Goal: Task Accomplishment & Management: Manage account settings

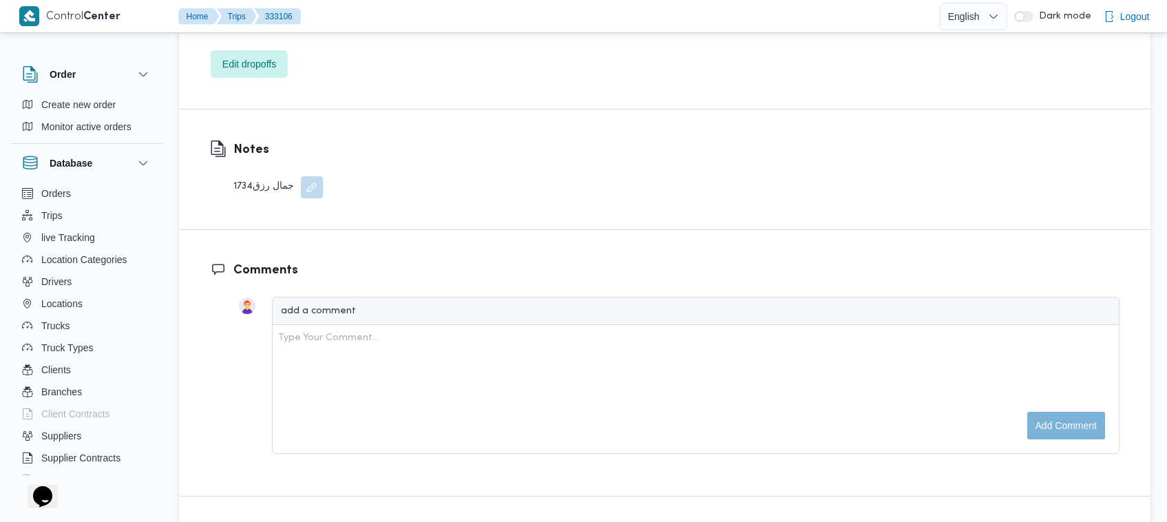
scroll to position [1546, 0]
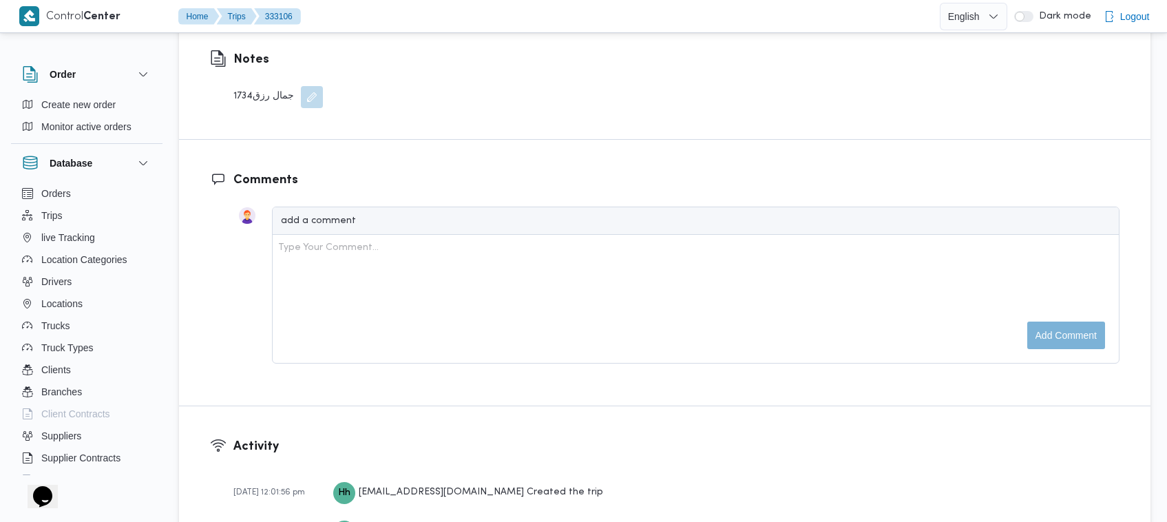
click at [242, 86] on div "1734جمال رزق" at bounding box center [277, 97] width 89 height 22
click at [236, 86] on div "1734جمال رزق" at bounding box center [277, 97] width 89 height 22
click at [324, 56] on div "Notes 1734جمال رزق" at bounding box center [266, 79] width 175 height 120
click at [312, 85] on button "button" at bounding box center [312, 96] width 22 height 22
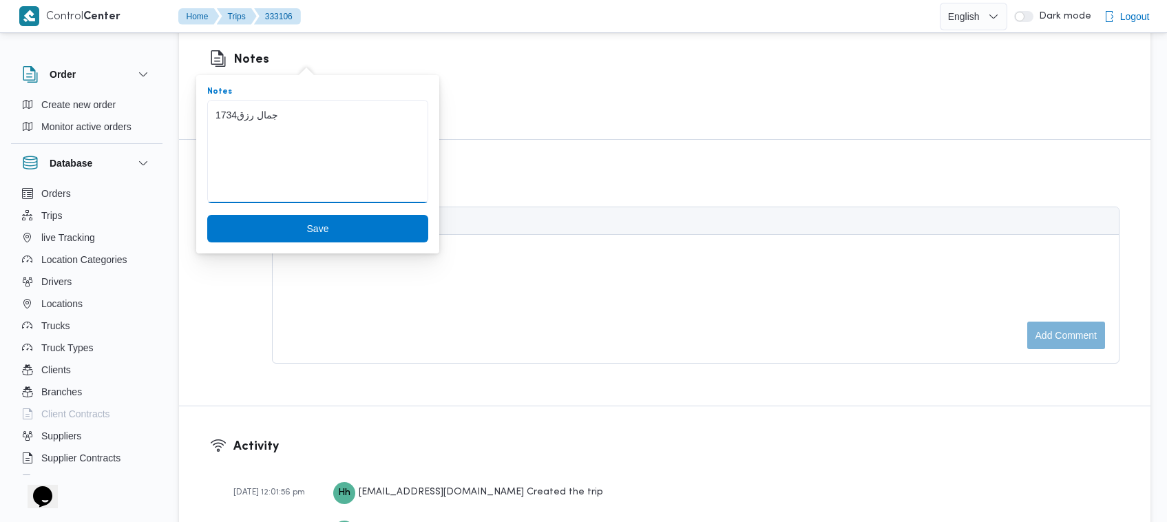
click at [270, 115] on textarea "1734جمال رزق" at bounding box center [317, 151] width 221 height 103
click at [267, 116] on textarea "1734جمال رزق" at bounding box center [317, 151] width 221 height 103
click at [237, 114] on textarea "1734جمال رزق" at bounding box center [317, 151] width 221 height 103
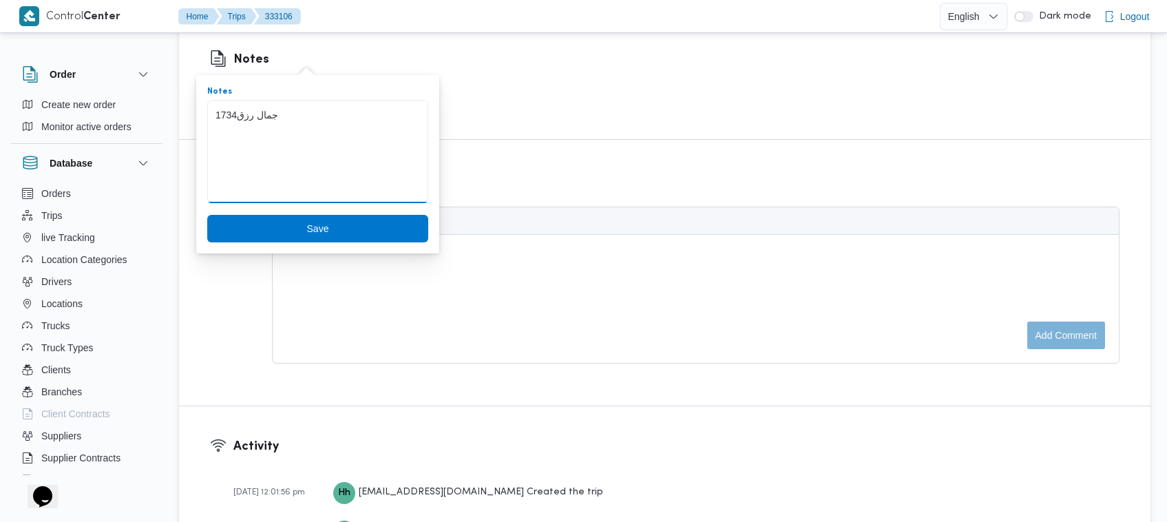
drag, startPoint x: 238, startPoint y: 114, endPoint x: 267, endPoint y: 116, distance: 28.9
click at [267, 116] on textarea "1734جمال رزق" at bounding box center [317, 151] width 221 height 103
click at [220, 114] on textarea "1734جمال رزق" at bounding box center [317, 151] width 221 height 103
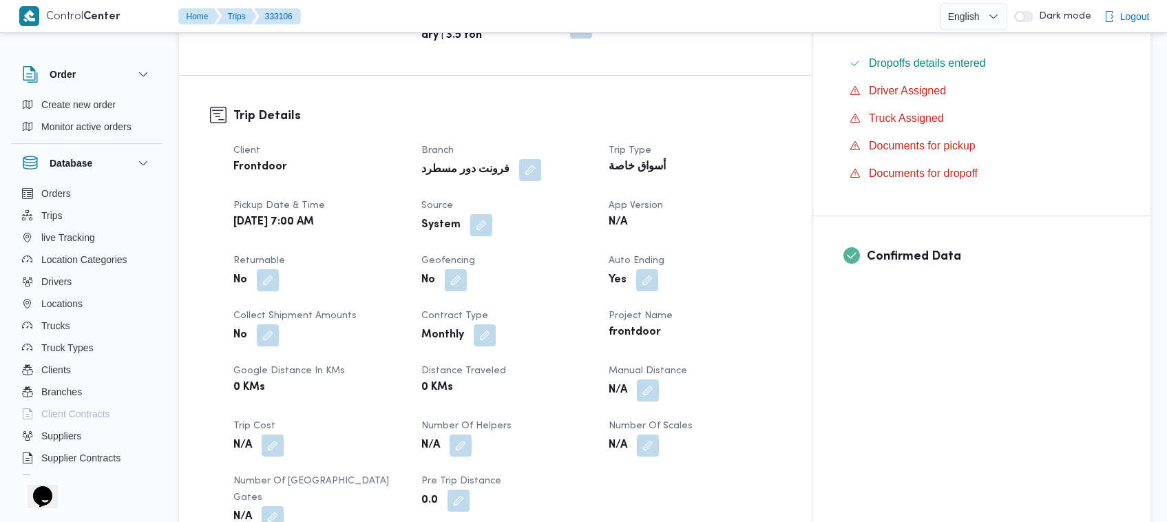
scroll to position [0, 0]
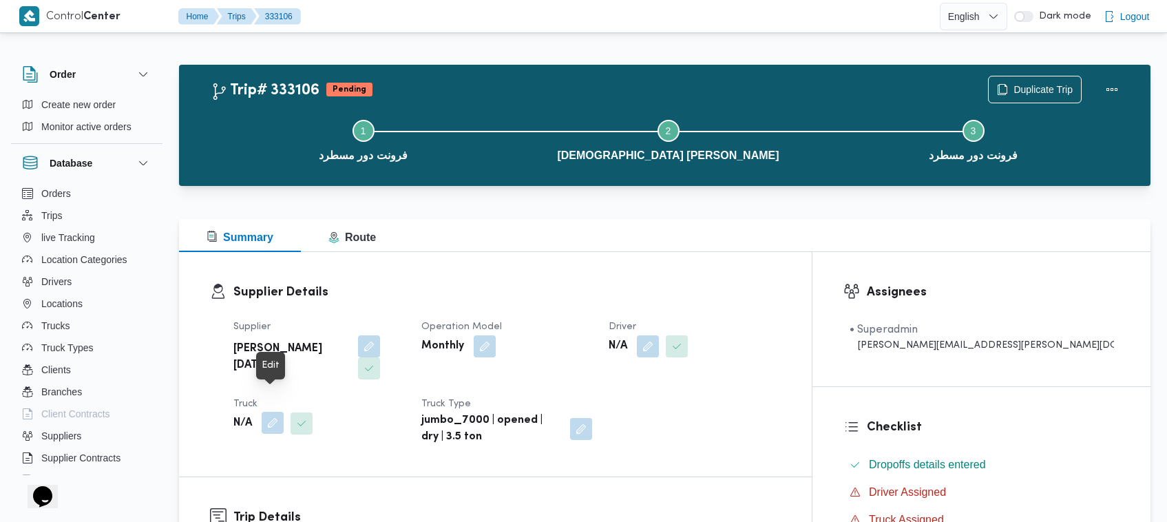
click at [269, 412] on button "button" at bounding box center [273, 423] width 22 height 22
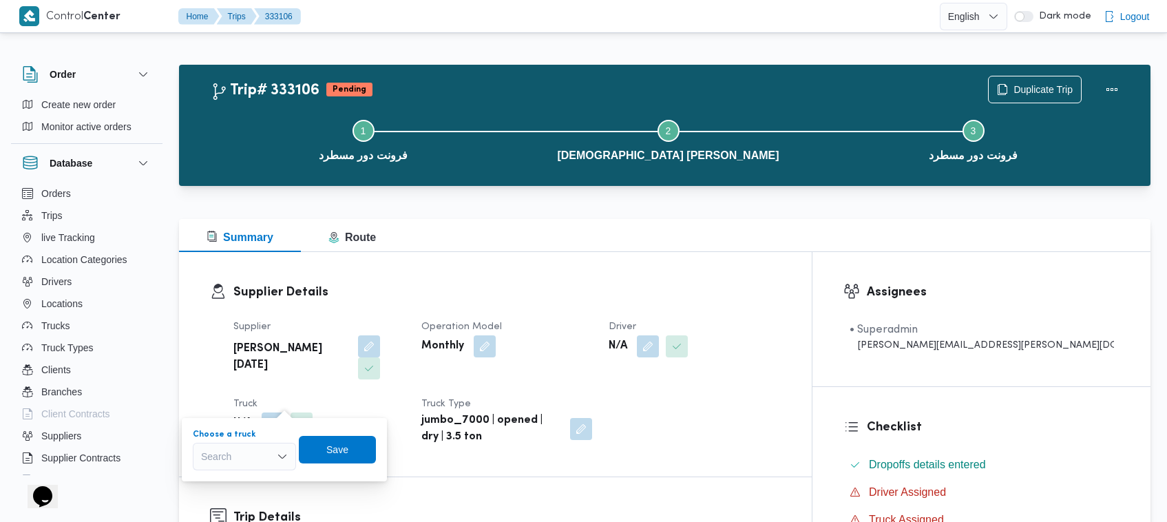
click at [260, 445] on div "Search" at bounding box center [244, 457] width 103 height 28
paste input "1734جمال"
drag, startPoint x: 220, startPoint y: 458, endPoint x: 233, endPoint y: 458, distance: 12.4
click at [233, 458] on input "1734جمال" at bounding box center [223, 456] width 45 height 17
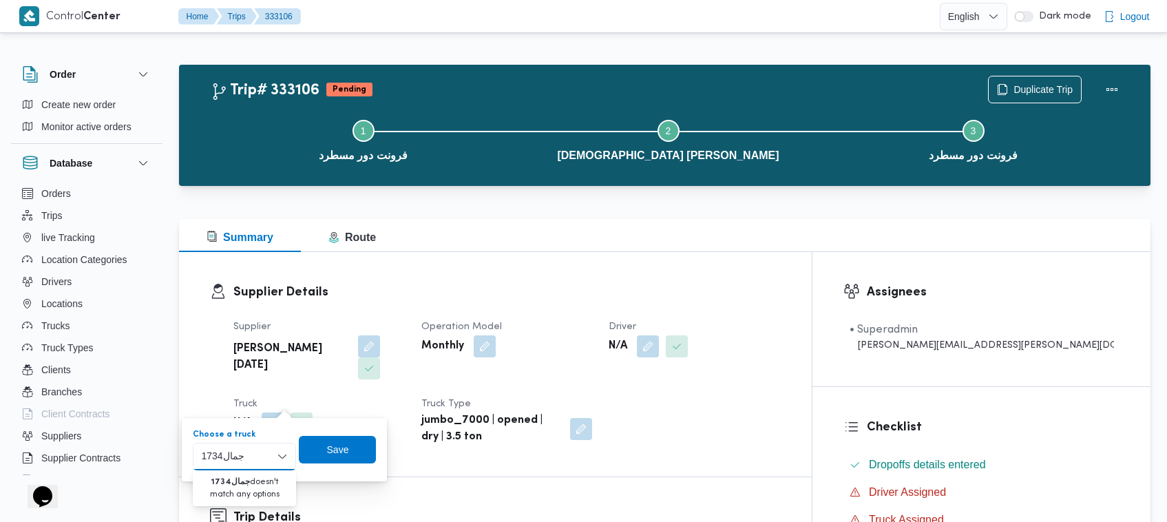
click at [233, 458] on input "1734جمال" at bounding box center [223, 456] width 45 height 17
type input "1734"
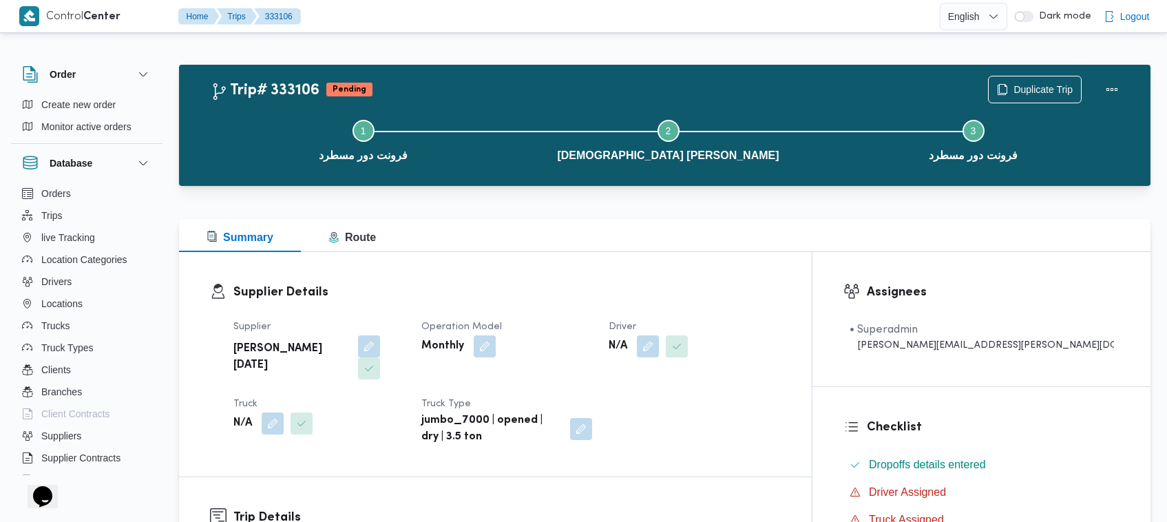
click at [471, 442] on div "Supplier Details Supplier ابراهيم رمضان ابراهيم عثمان ابوباشا Operation Model M…" at bounding box center [495, 364] width 632 height 224
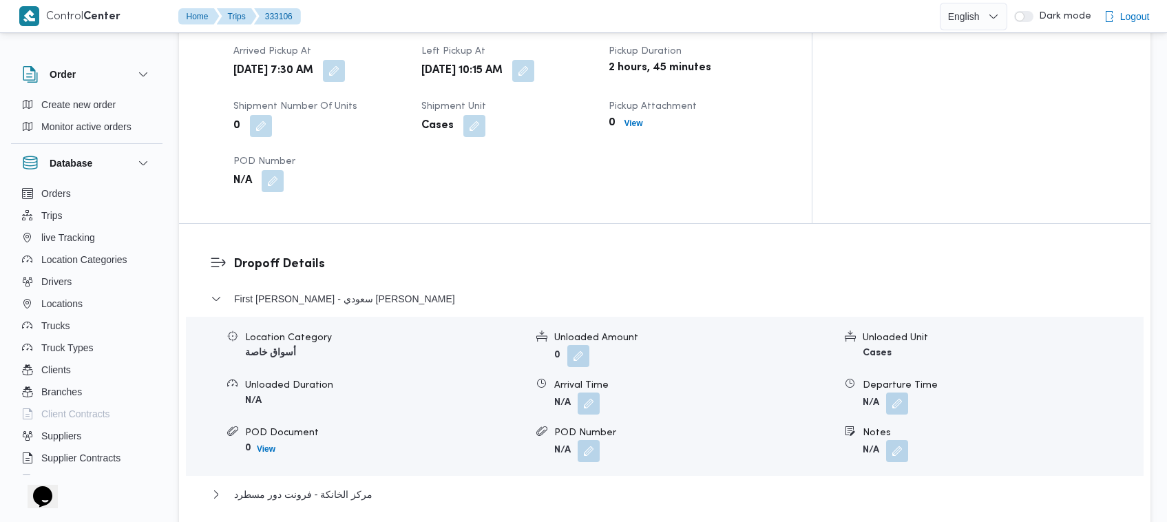
scroll to position [1089, 0]
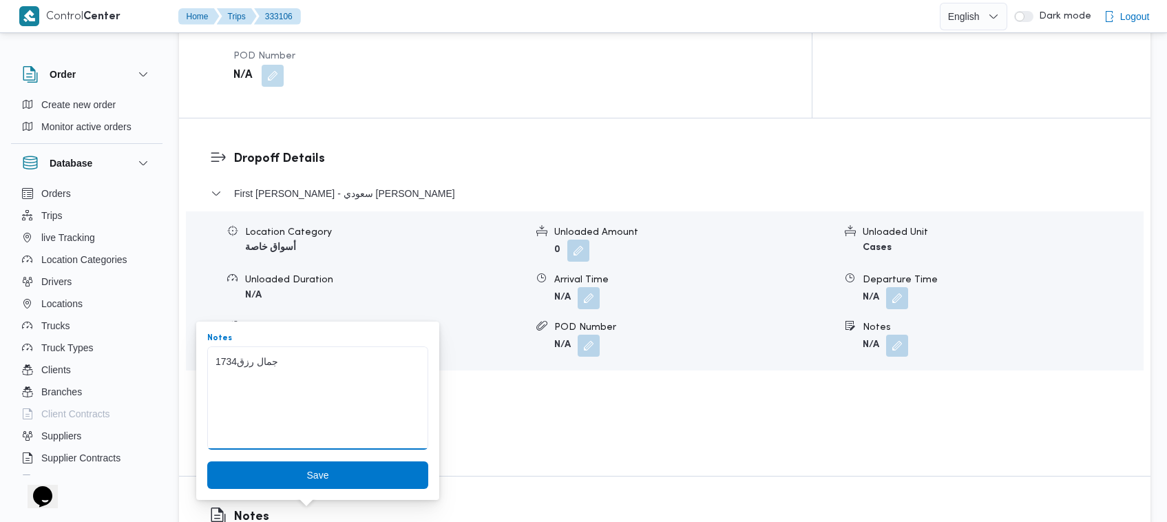
drag, startPoint x: 258, startPoint y: 365, endPoint x: 284, endPoint y: 366, distance: 25.5
click at [266, 362] on textarea "1734جمال رزق" at bounding box center [317, 397] width 221 height 103
click at [266, 363] on textarea "1734جمال رزق" at bounding box center [317, 397] width 221 height 103
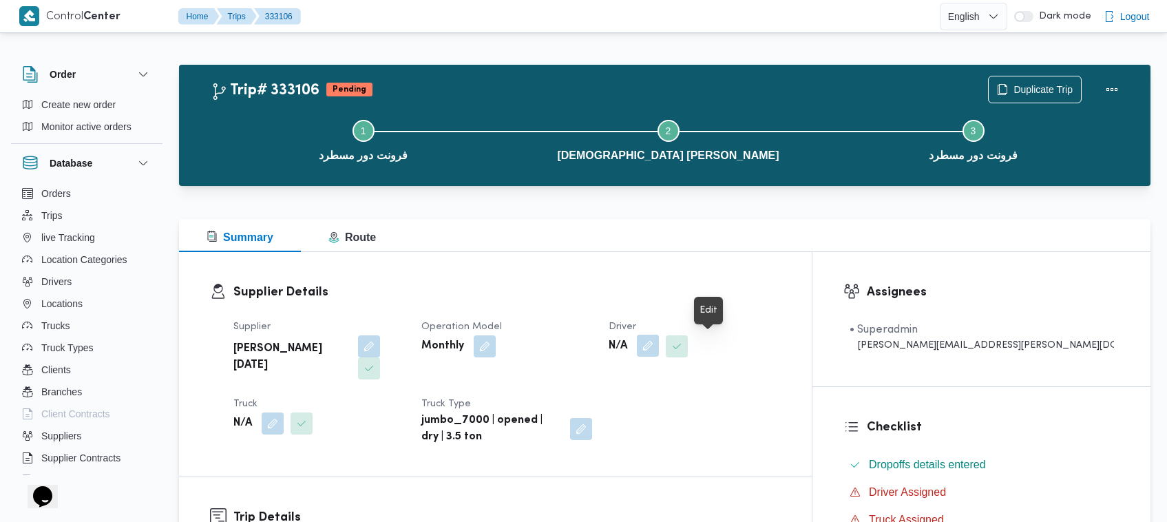
click at [659, 342] on button "button" at bounding box center [648, 345] width 22 height 22
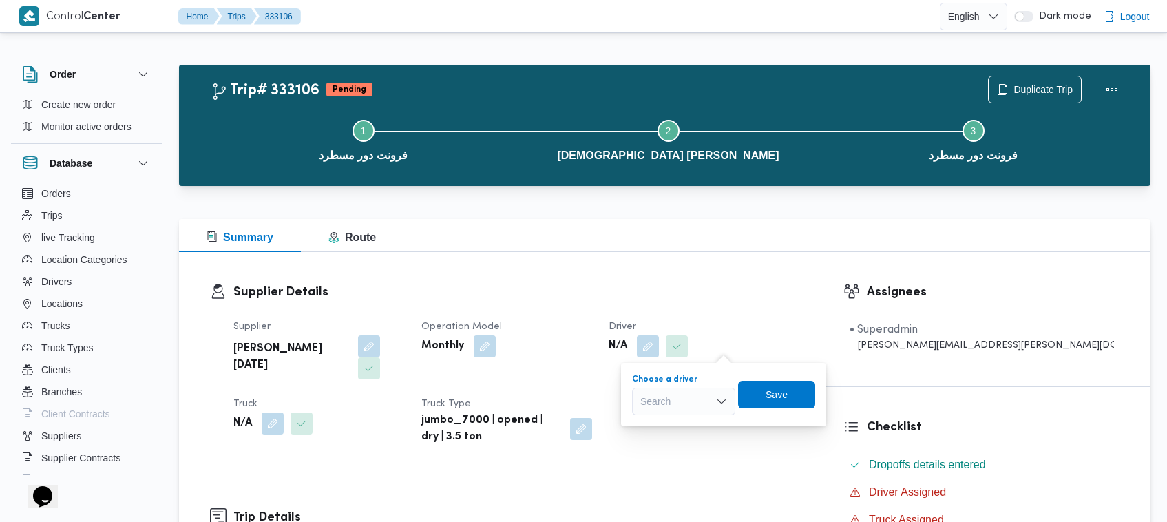
click at [693, 404] on div "Search" at bounding box center [683, 401] width 103 height 28
type input "جمال رزق"
click at [687, 425] on span "جمال رزق عبدالحميد حسانين" at bounding box center [692, 426] width 70 height 17
click at [790, 392] on span "Save" at bounding box center [779, 393] width 22 height 17
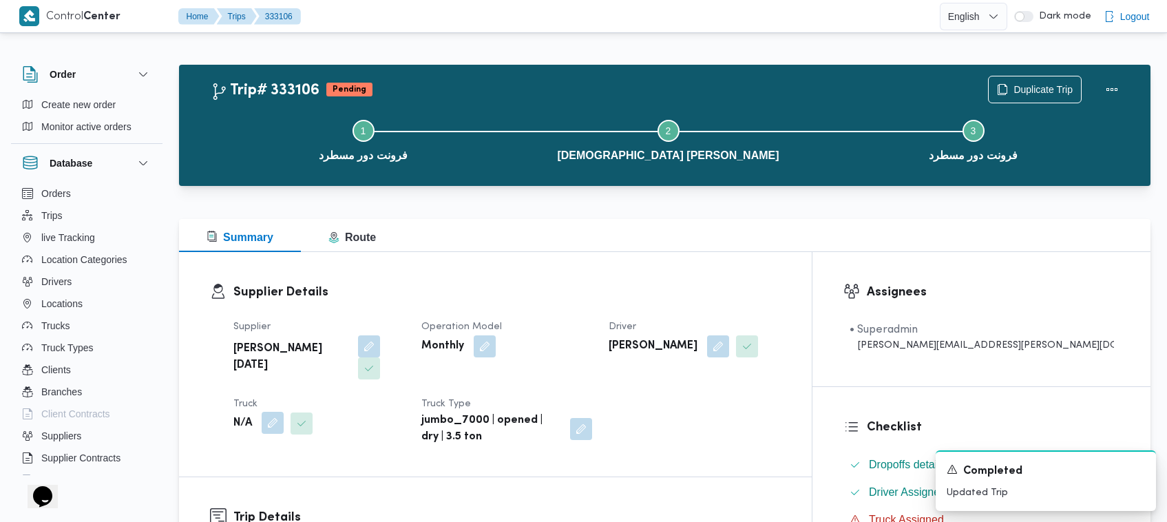
click at [273, 412] on button "button" at bounding box center [273, 423] width 22 height 22
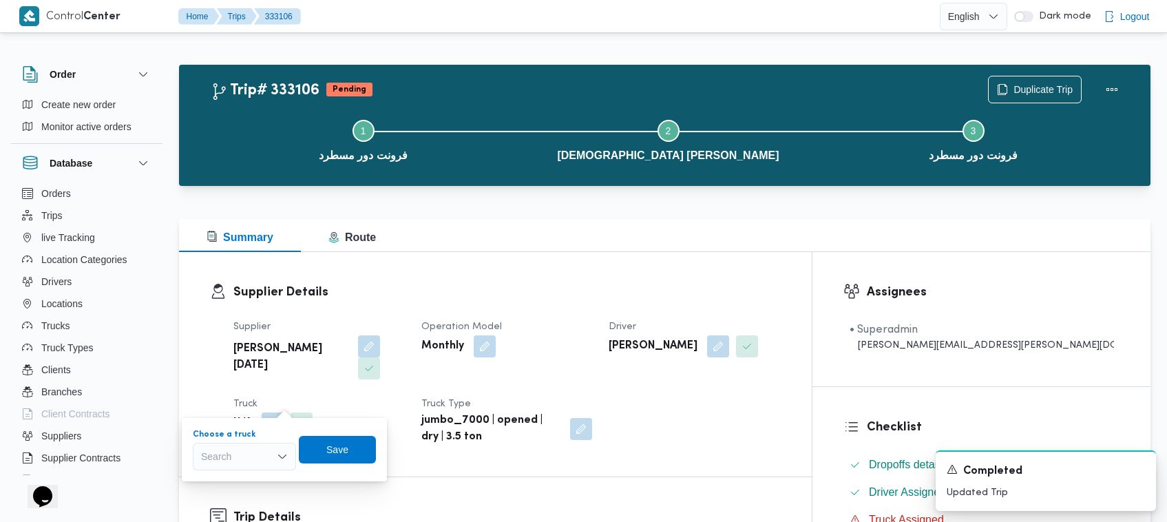
click at [253, 453] on div "Search" at bounding box center [244, 457] width 103 height 28
paste input "1734"
type input "1734"
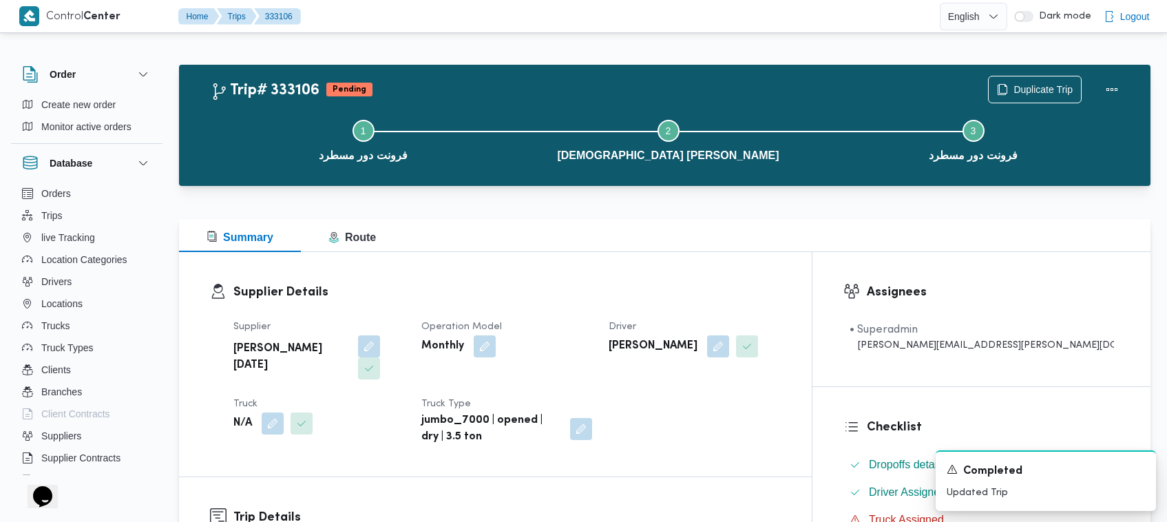
click at [288, 270] on div "Supplier Details Supplier ابراهيم رمضان ابراهيم عثمان ابوباشا Operation Model M…" at bounding box center [495, 364] width 632 height 224
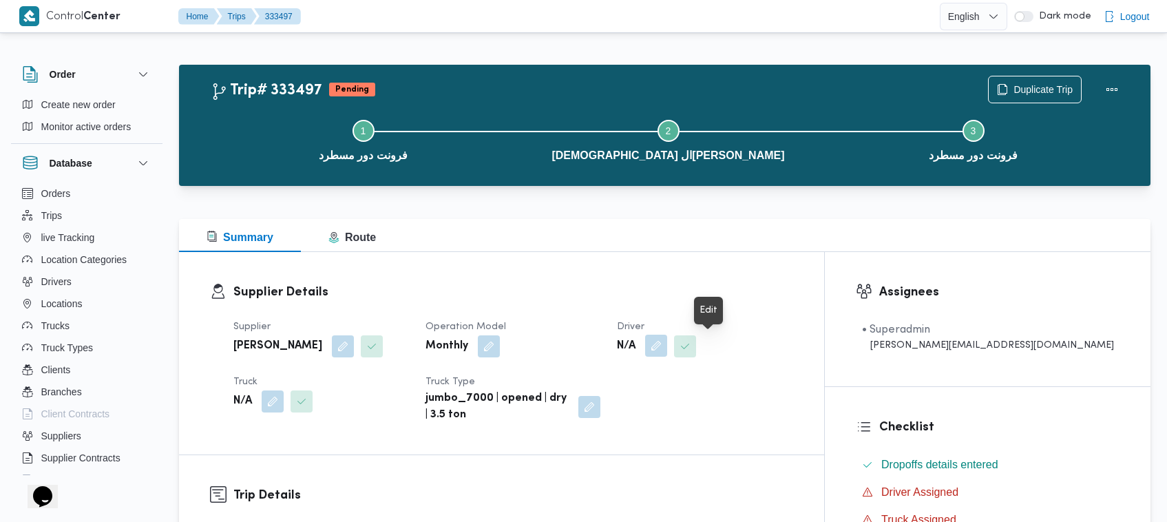
drag, startPoint x: 719, startPoint y: 345, endPoint x: 703, endPoint y: 359, distance: 20.5
click at [667, 345] on button "button" at bounding box center [656, 346] width 22 height 22
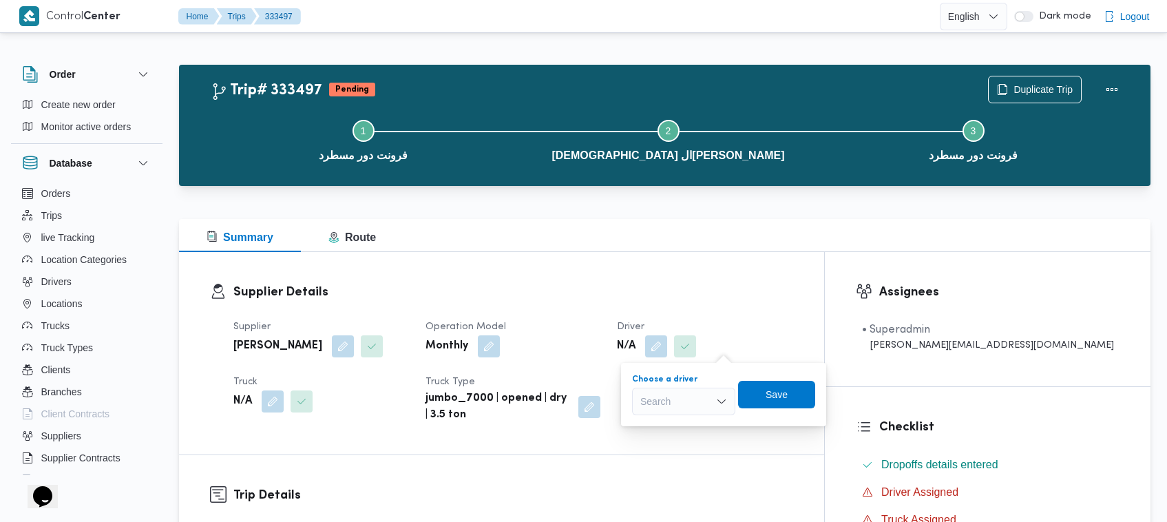
click at [657, 400] on div "Search" at bounding box center [683, 401] width 103 height 28
paste input "هشام وليد"
type input "هشام وليد"
click at [661, 431] on span "هشام وليد عبدالفضيل عمران" at bounding box center [692, 426] width 70 height 17
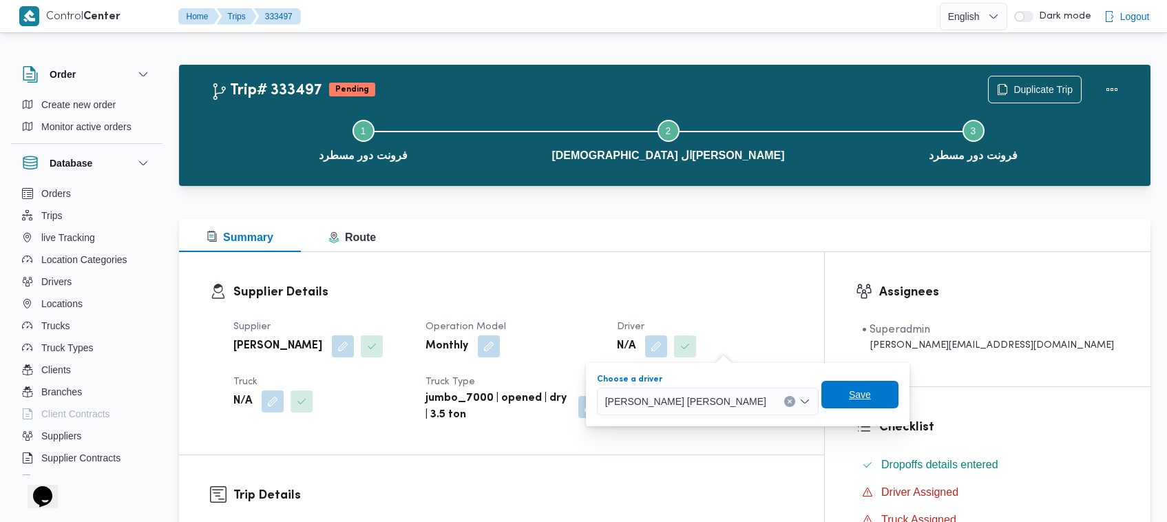
drag, startPoint x: 779, startPoint y: 403, endPoint x: 788, endPoint y: 399, distance: 9.9
click at [821, 403] on span "Save" at bounding box center [859, 395] width 77 height 28
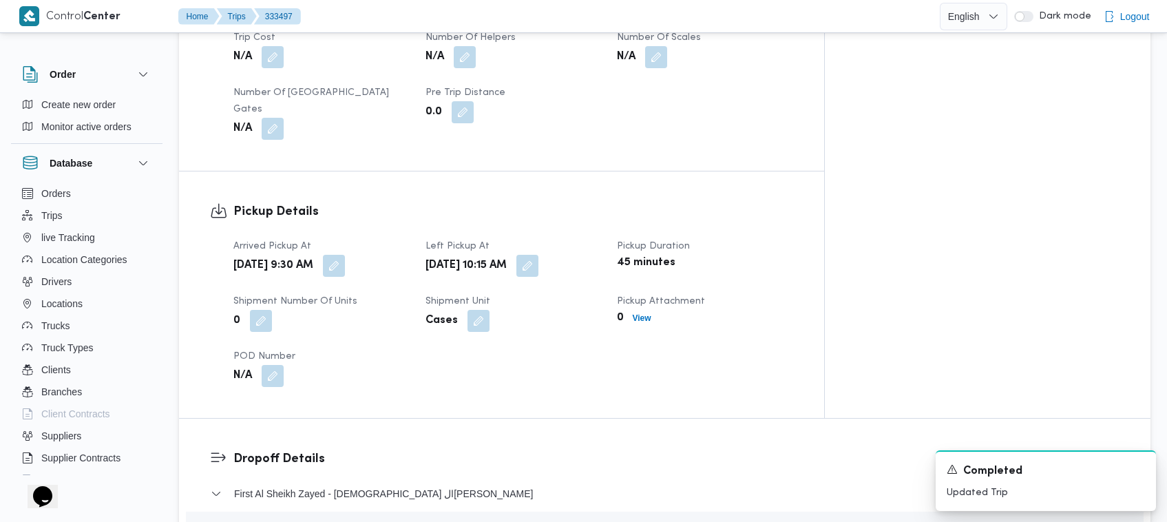
scroll to position [1089, 0]
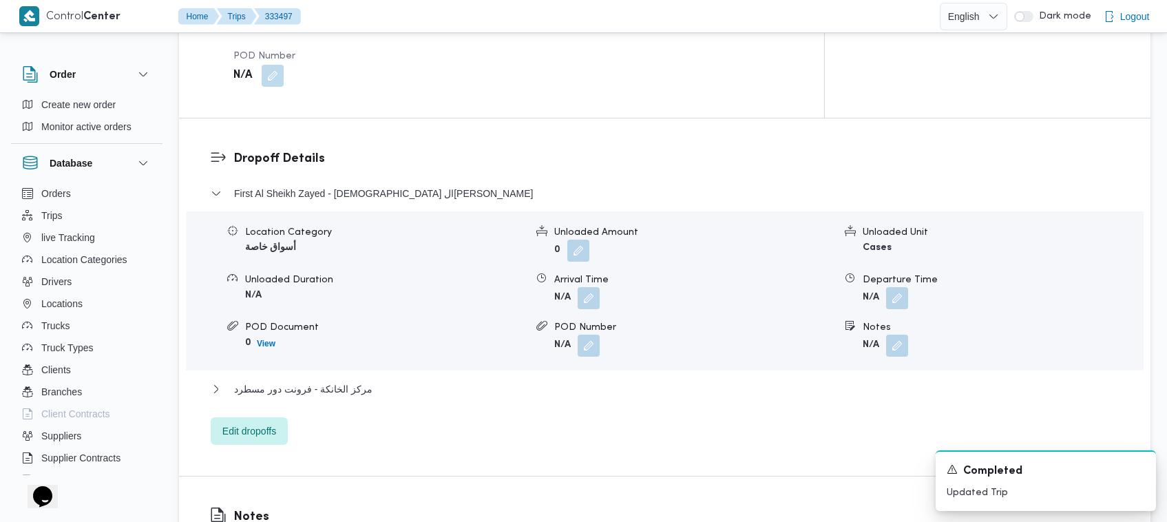
copy div "2367"
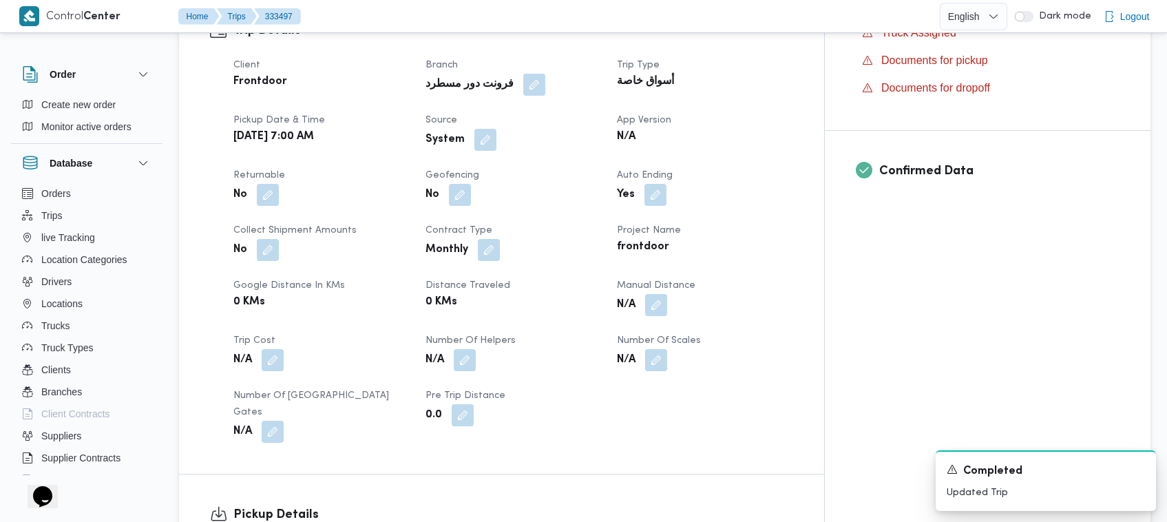
scroll to position [0, 0]
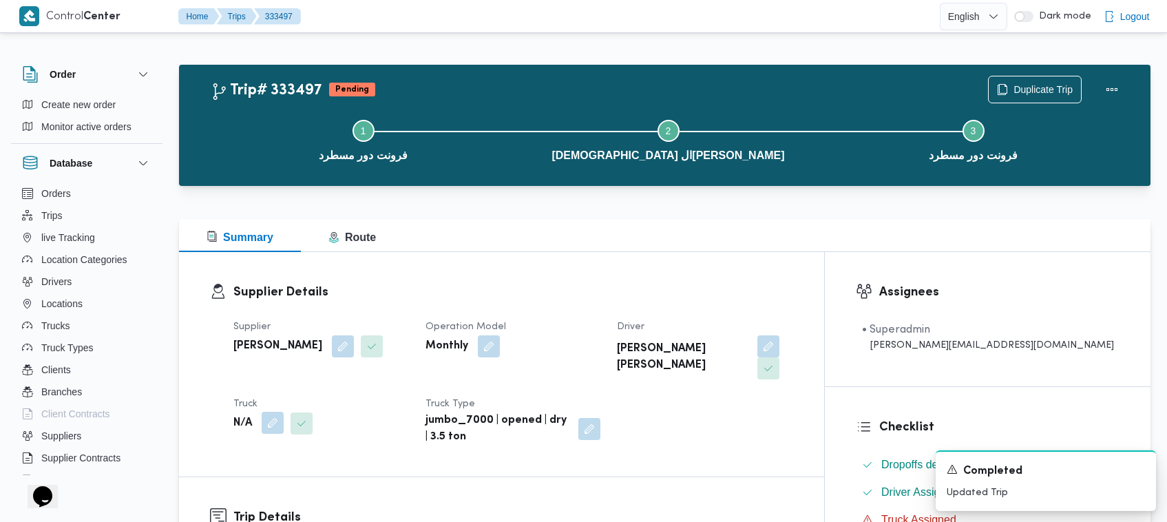
click at [277, 412] on button "button" at bounding box center [273, 423] width 22 height 22
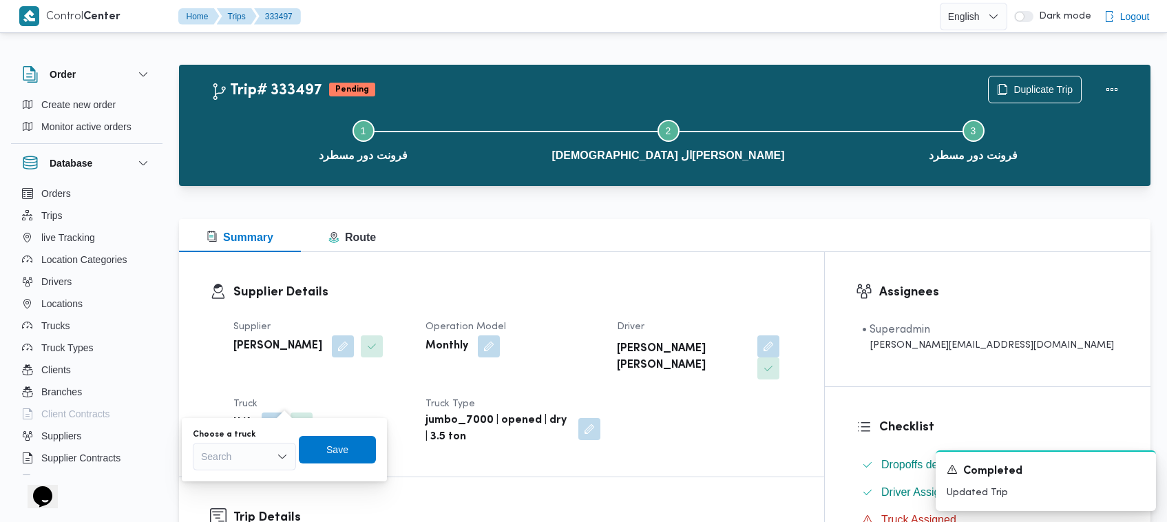
click at [249, 470] on div "Choose a truck Search Save" at bounding box center [284, 449] width 186 height 44
click at [239, 448] on div "Search" at bounding box center [244, 457] width 103 height 28
paste input "2367"
type input "2367"
click at [370, 411] on div "N/A" at bounding box center [321, 423] width 178 height 25
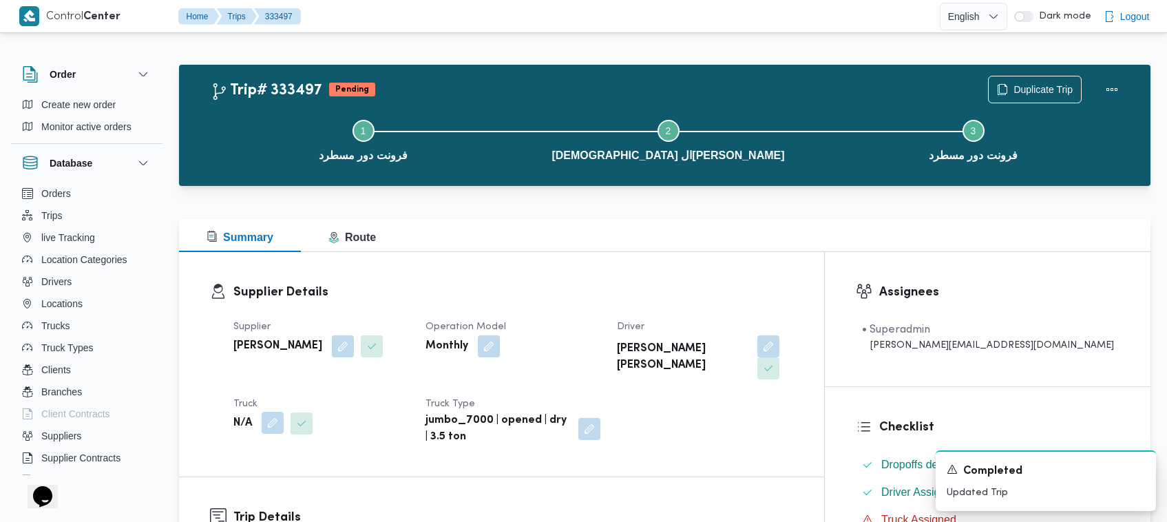
click at [279, 412] on button "button" at bounding box center [273, 423] width 22 height 22
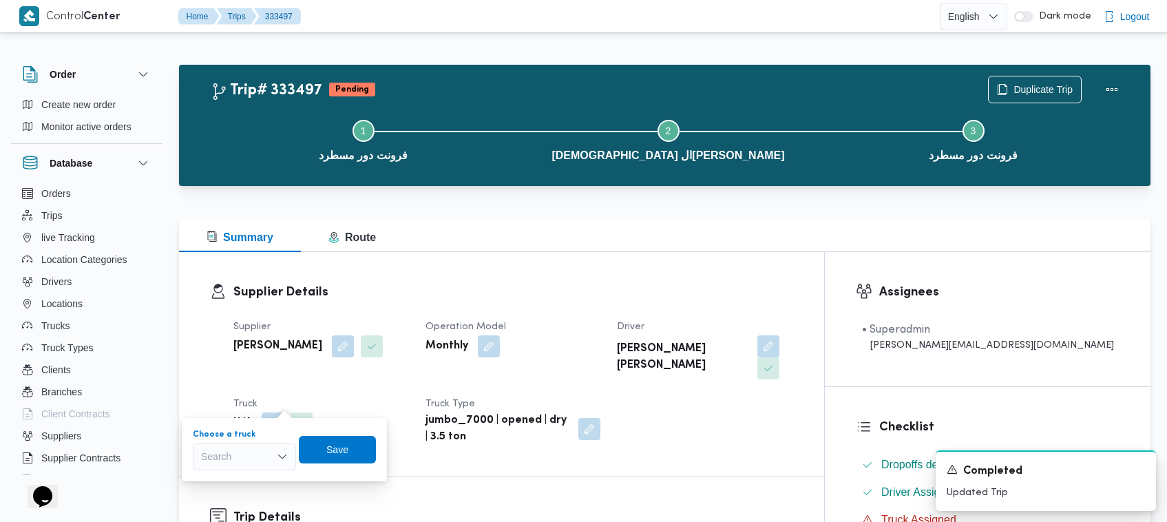
click at [259, 449] on div "Search" at bounding box center [244, 457] width 103 height 28
paste input "2367"
type input "2367"
drag, startPoint x: 329, startPoint y: 454, endPoint x: 321, endPoint y: 446, distance: 11.7
click at [329, 454] on span "Save" at bounding box center [338, 449] width 22 height 17
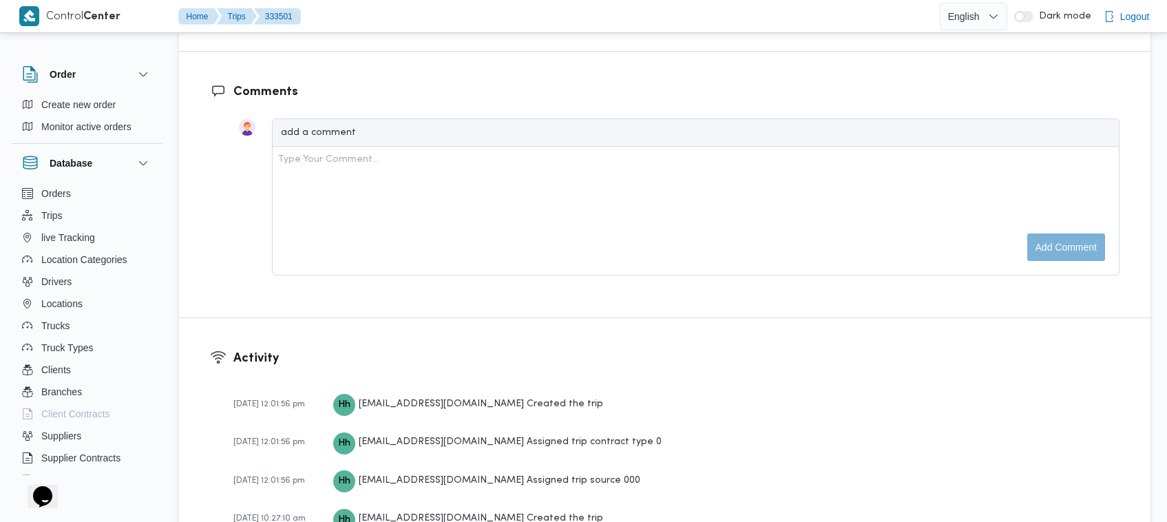
scroll to position [1089, 0]
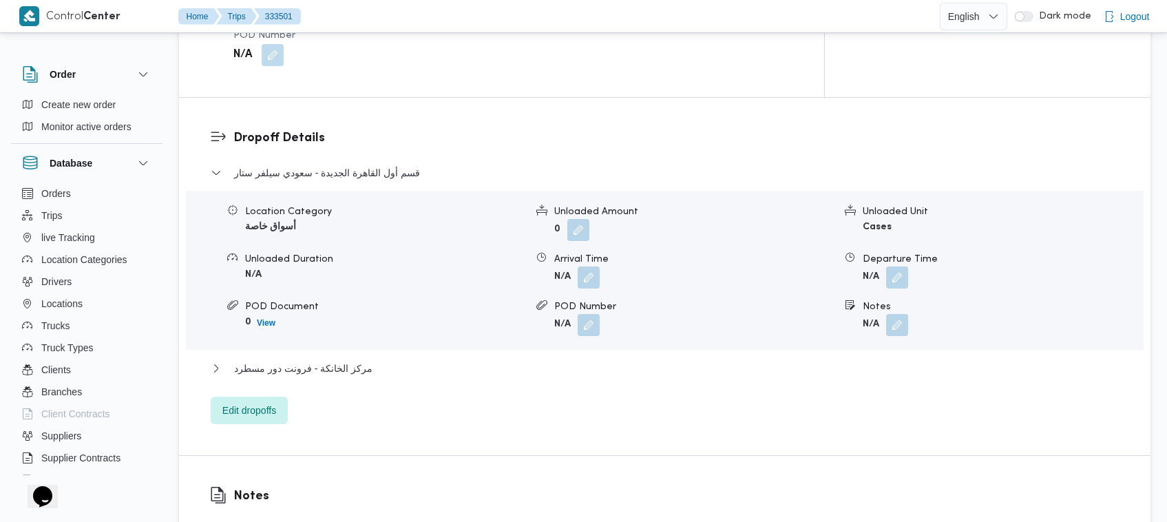
copy div "6471"
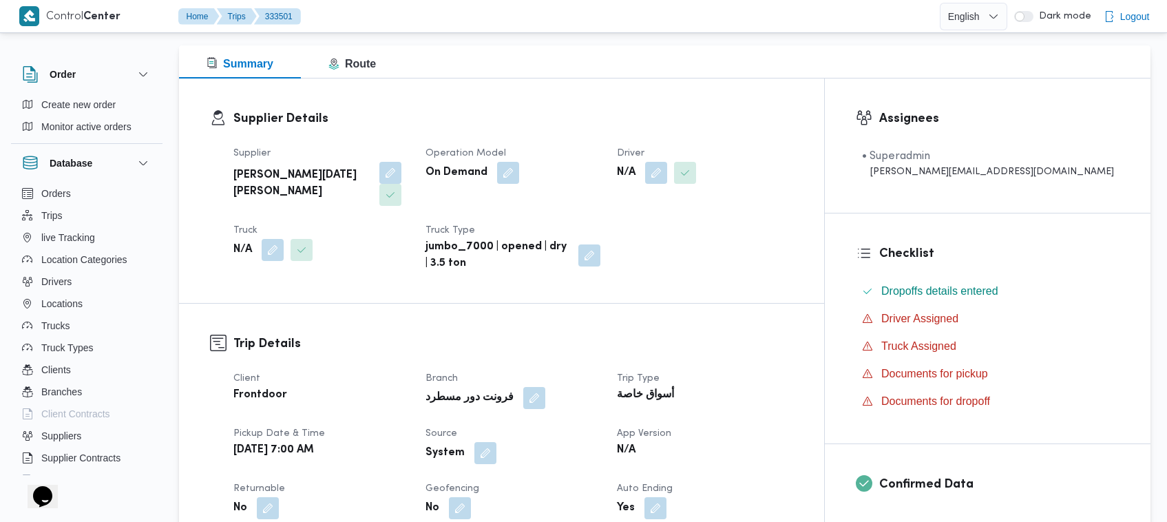
scroll to position [0, 0]
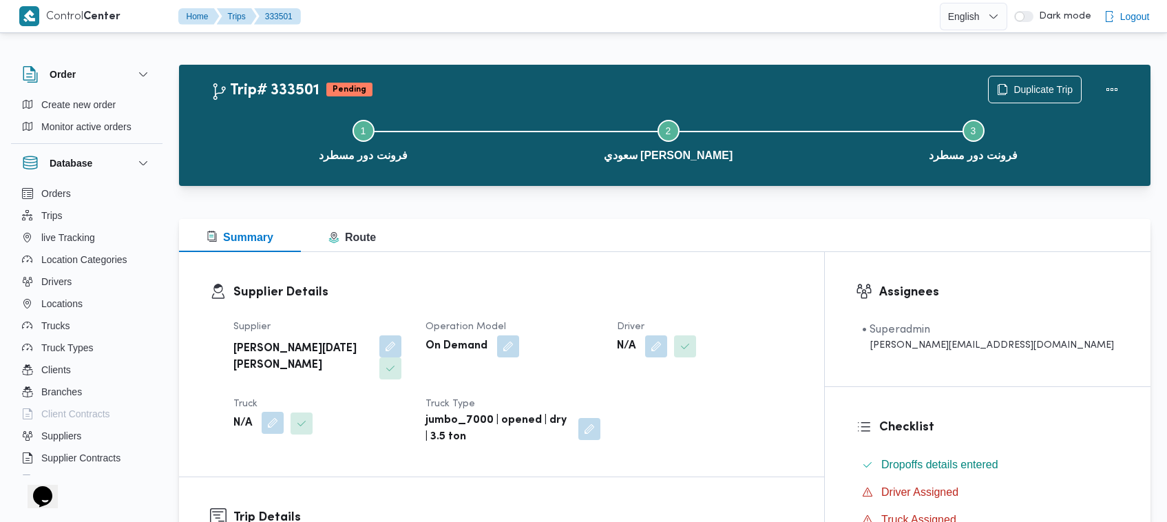
click at [275, 412] on button "button" at bounding box center [273, 423] width 22 height 22
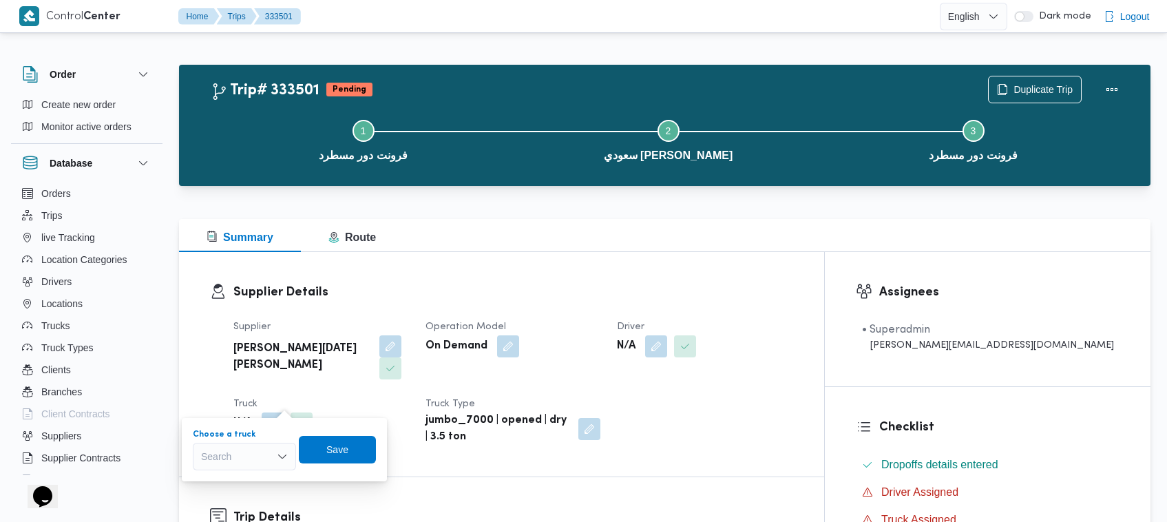
click at [265, 459] on div "Search" at bounding box center [244, 457] width 103 height 28
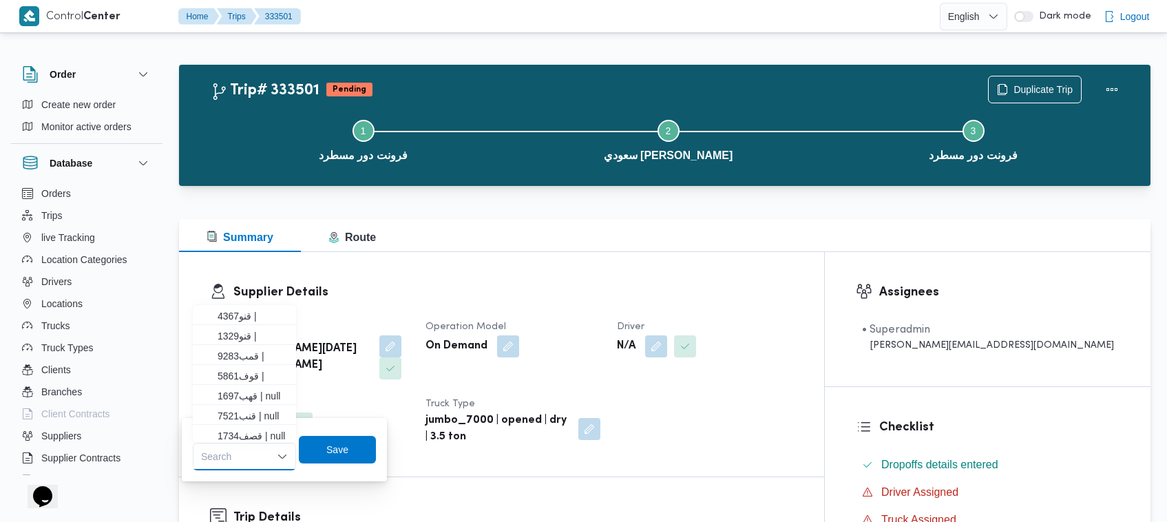
paste input "6471"
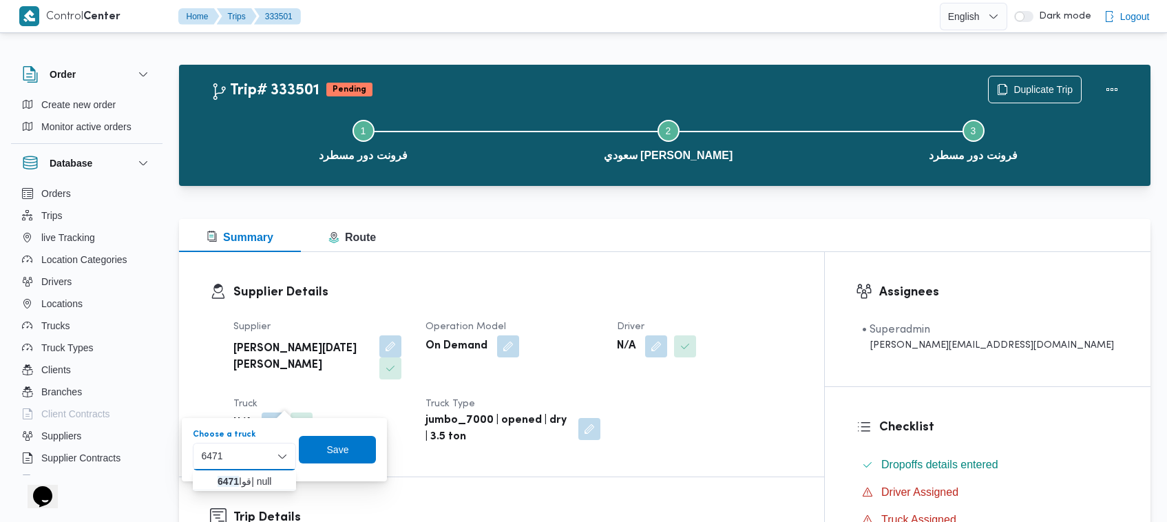
type input "6471"
click at [211, 480] on icon "button" at bounding box center [206, 481] width 11 height 11
click at [348, 447] on span "Save" at bounding box center [345, 448] width 22 height 17
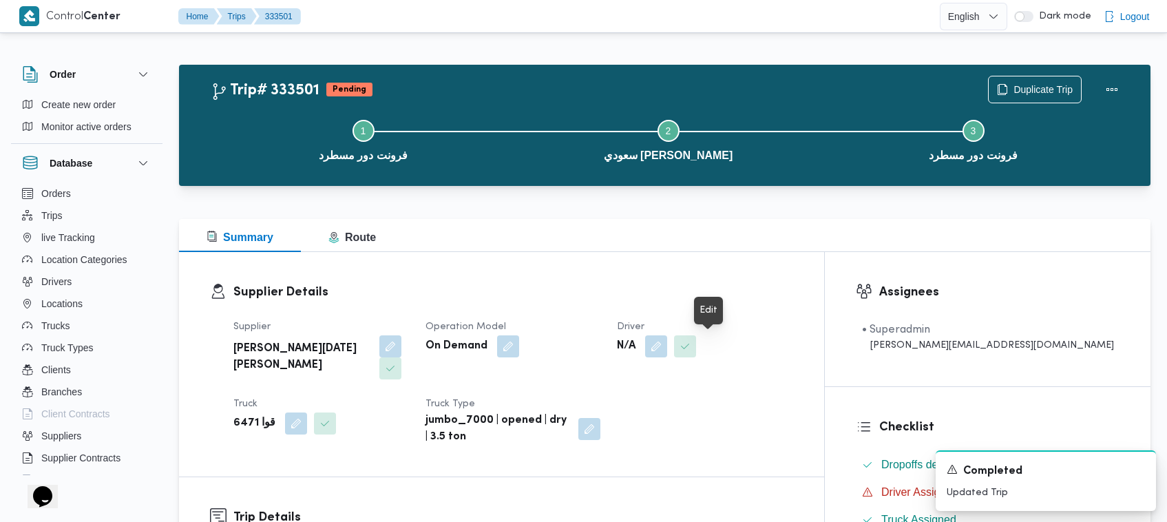
click at [667, 346] on span at bounding box center [652, 346] width 29 height 22
click at [682, 391] on div "Supplier ابراهيم رمضان ابراهيم عثمان ابوباشا Operation Model On Demand Driver N…" at bounding box center [513, 381] width 576 height 143
click at [667, 351] on button "button" at bounding box center [656, 345] width 22 height 22
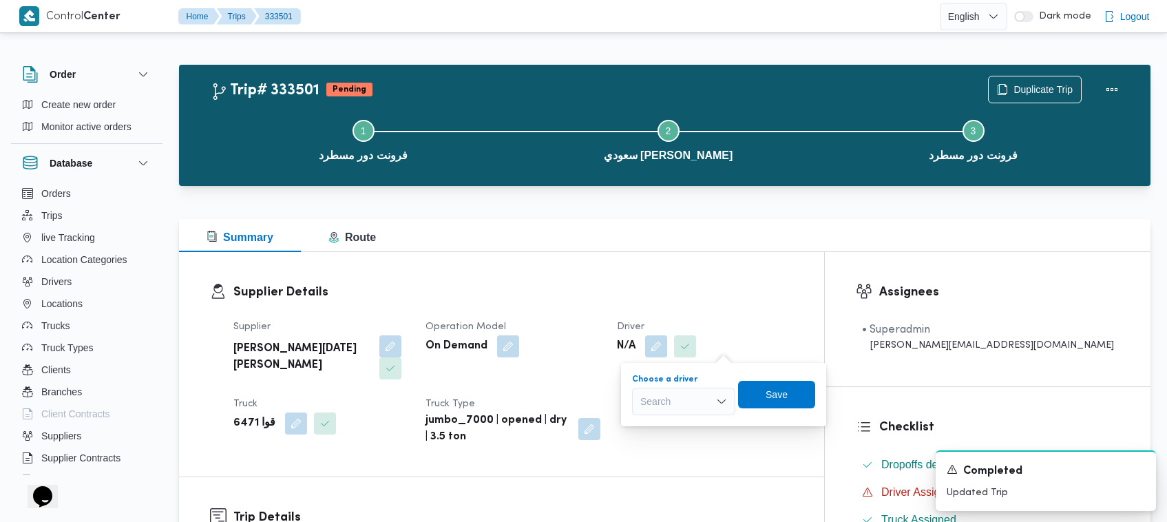
click at [694, 403] on div "Search" at bounding box center [683, 401] width 103 height 28
paste input "محمود محمد عبدالفتاح"
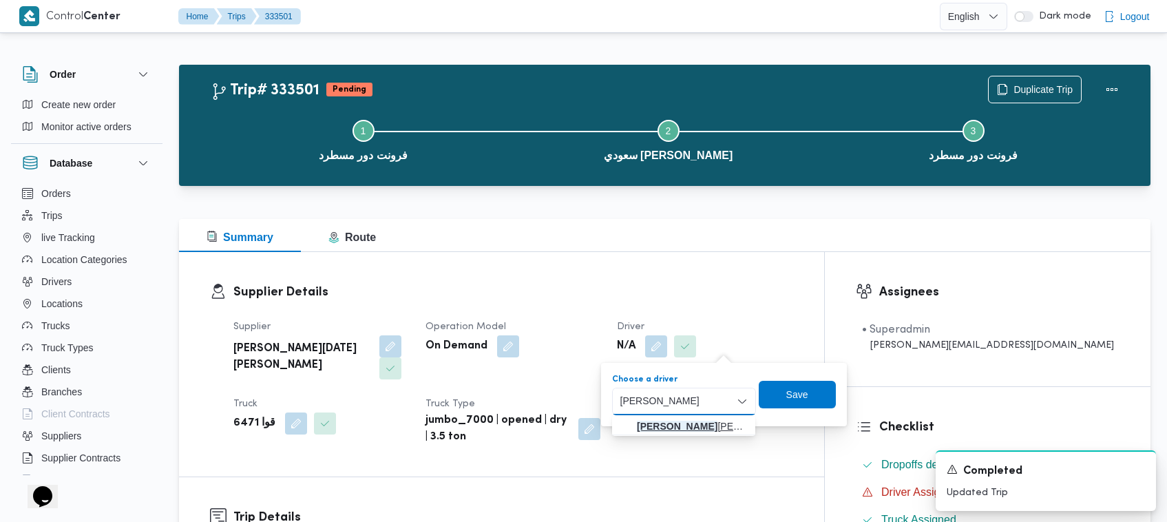
type input "محمود محمد عبدالفتاح"
click at [659, 430] on span "محمود محمد عبدالفتاح عماره" at bounding box center [692, 426] width 111 height 17
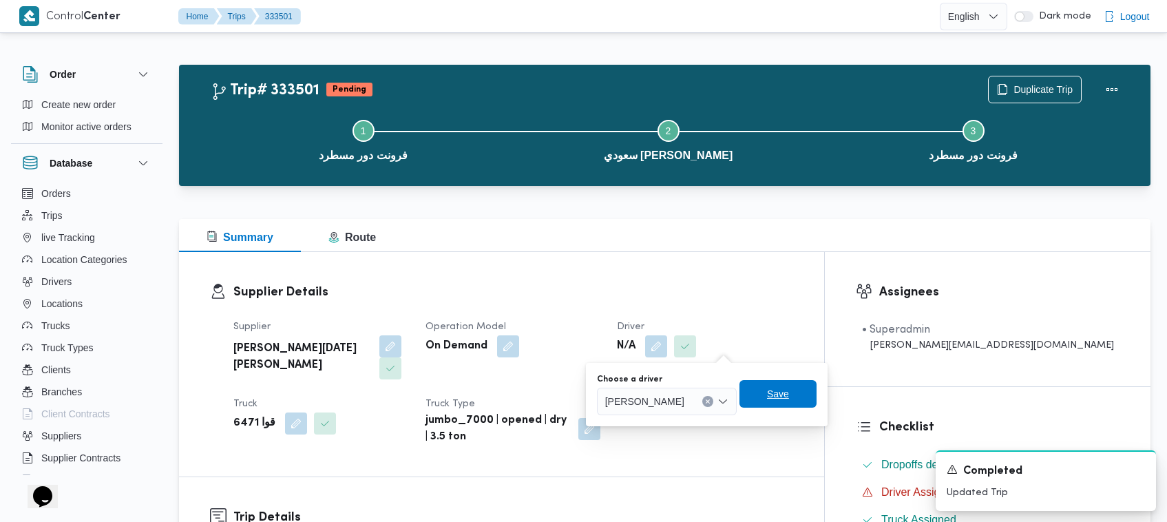
click at [800, 399] on span "Save" at bounding box center [777, 394] width 77 height 28
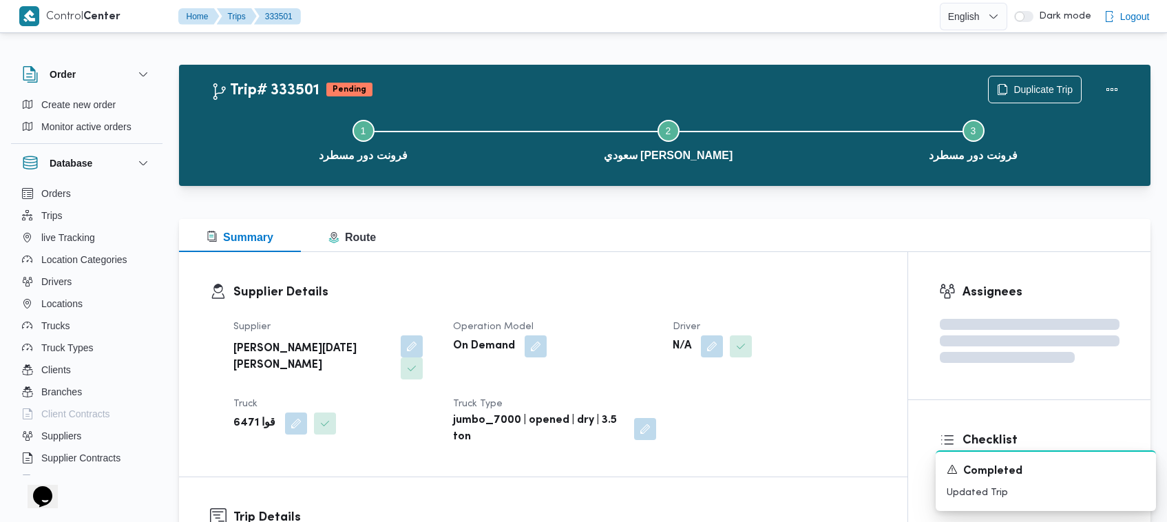
click at [680, 269] on div "Supplier Details Supplier ابراهيم رمضان ابراهيم عثمان ابوباشا Operation Model O…" at bounding box center [543, 364] width 728 height 224
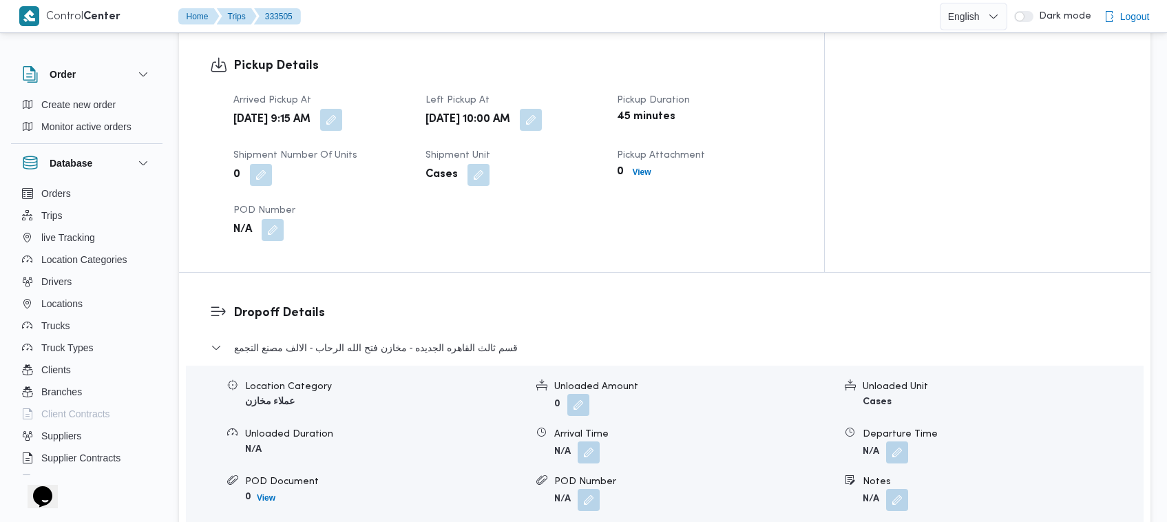
scroll to position [1370, 0]
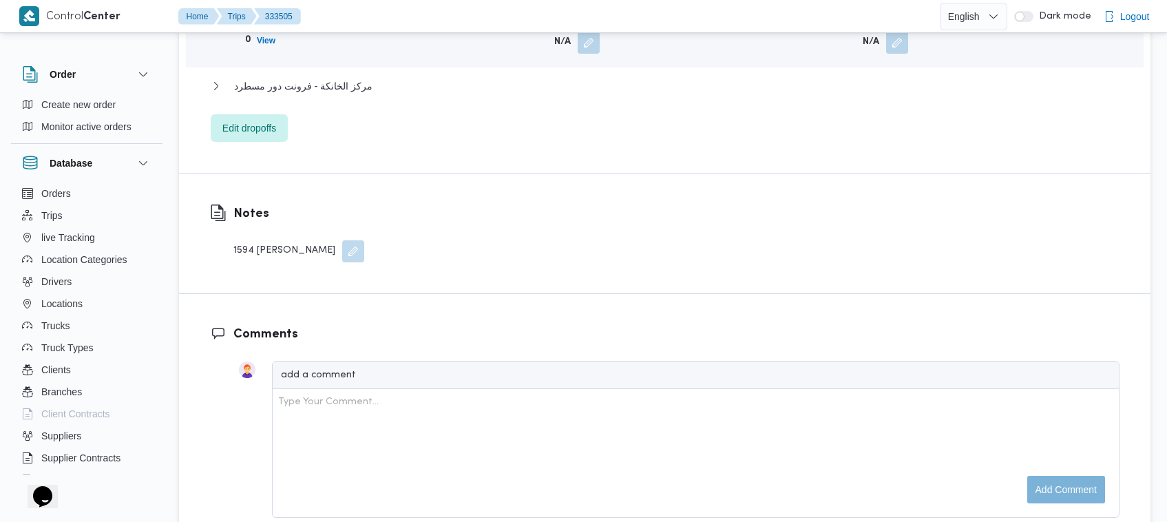
click at [246, 240] on div "1594 تامر جلال" at bounding box center [298, 251] width 131 height 22
copy div "1594"
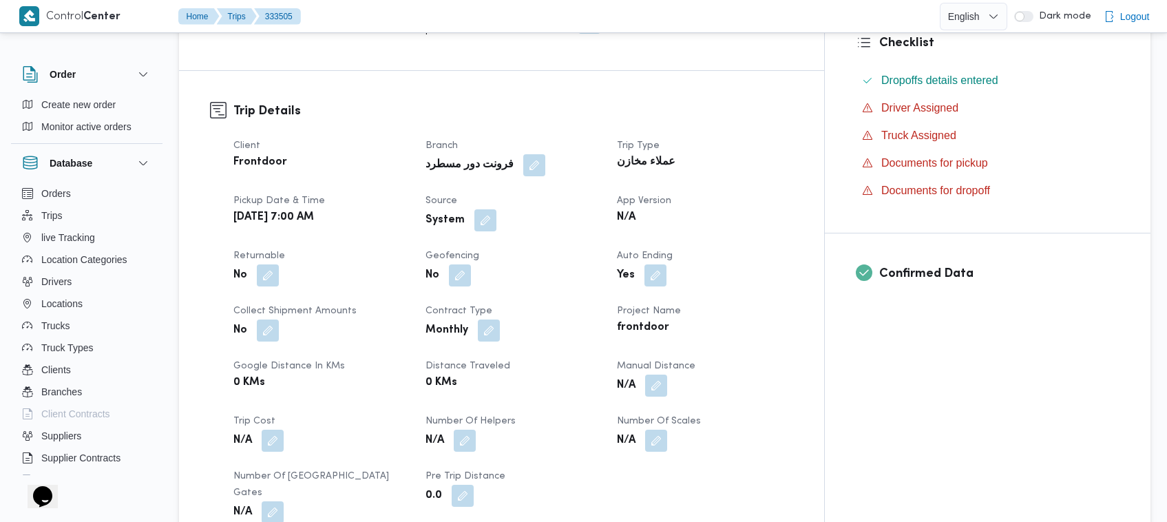
scroll to position [280, 0]
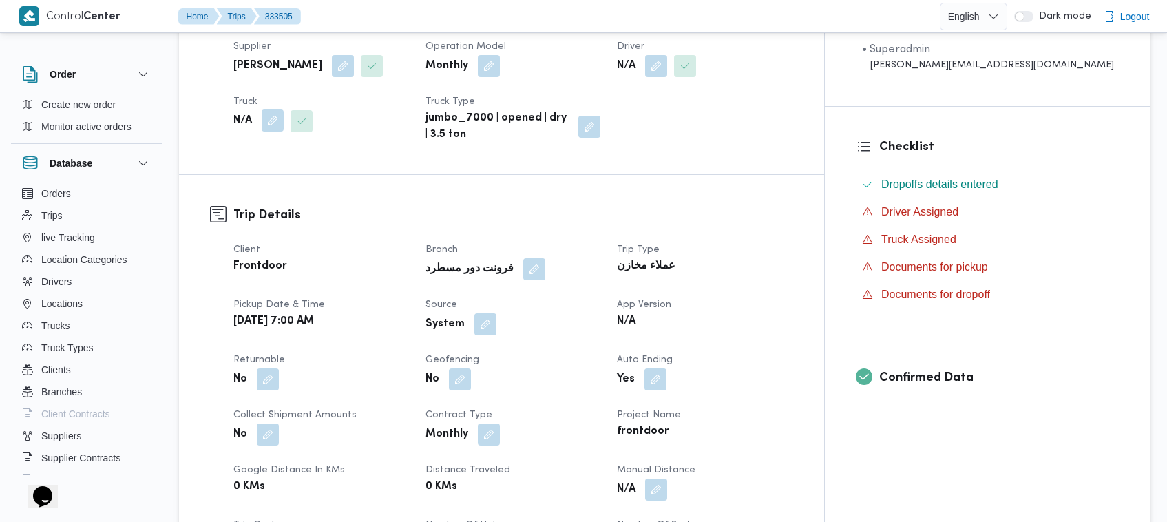
drag, startPoint x: 273, startPoint y: 119, endPoint x: 274, endPoint y: 127, distance: 8.3
click at [274, 120] on button "button" at bounding box center [273, 120] width 22 height 22
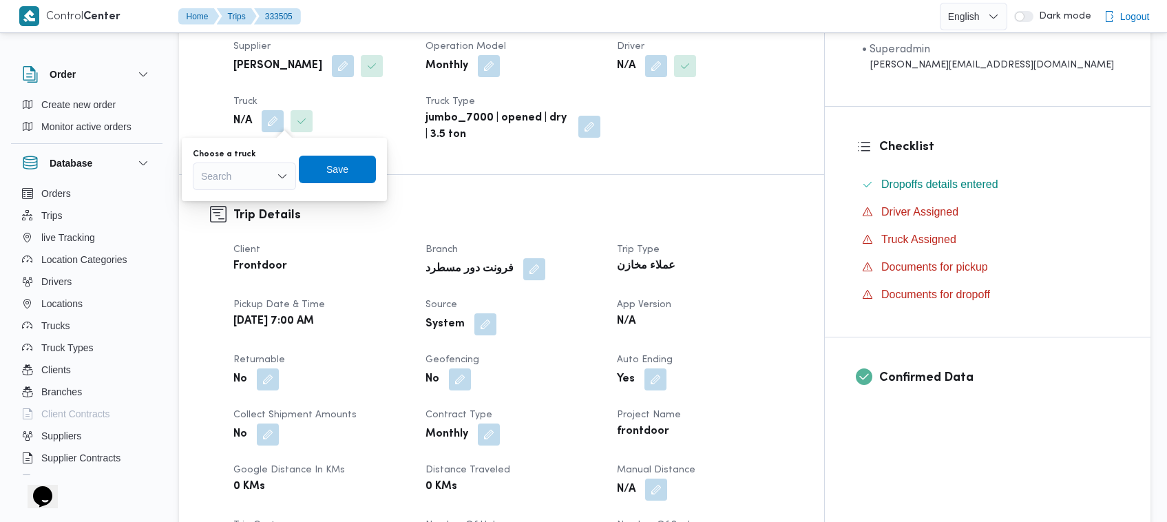
click at [263, 182] on div "Search" at bounding box center [244, 176] width 103 height 28
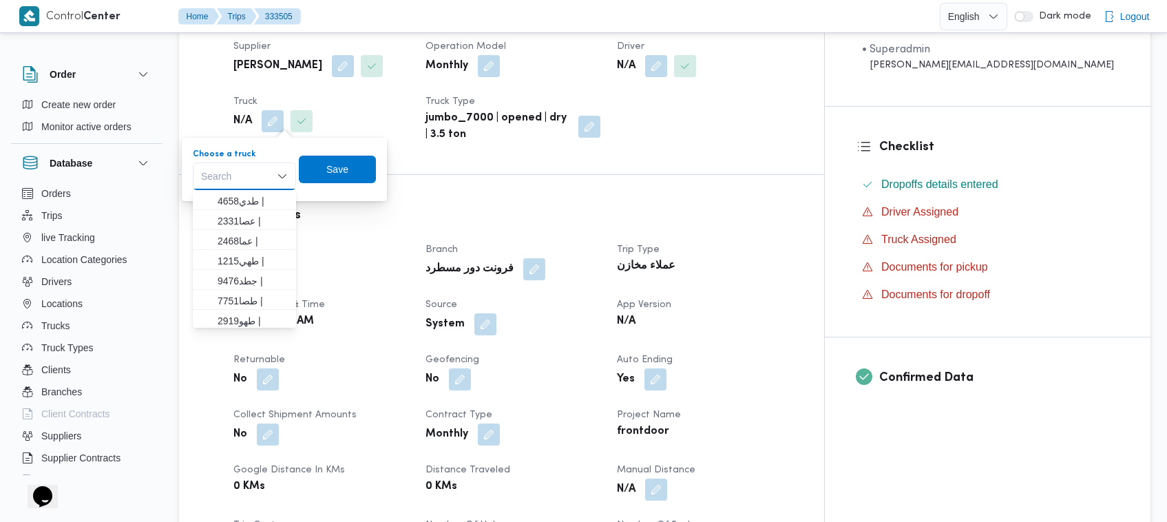
paste input "1594"
type input "1594"
click at [487, 207] on h3 "Trip Details" at bounding box center [513, 215] width 560 height 19
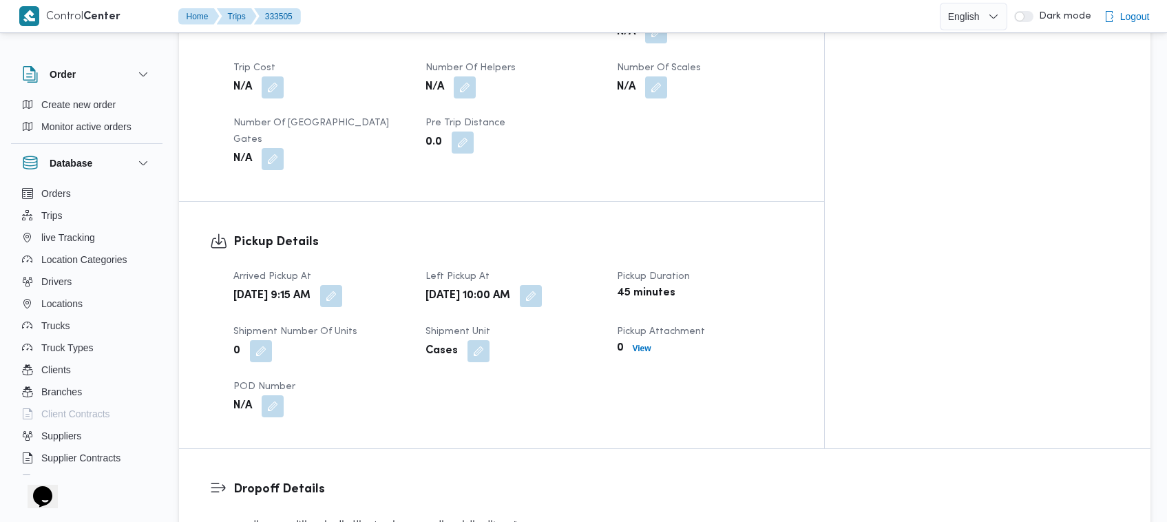
scroll to position [1194, 0]
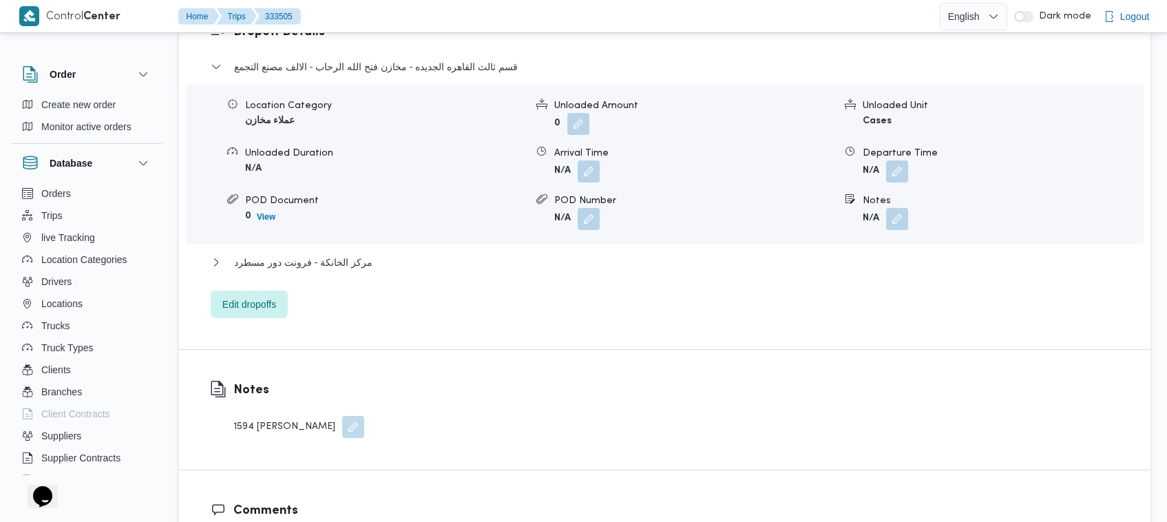
click at [342, 416] on button "button" at bounding box center [353, 427] width 22 height 22
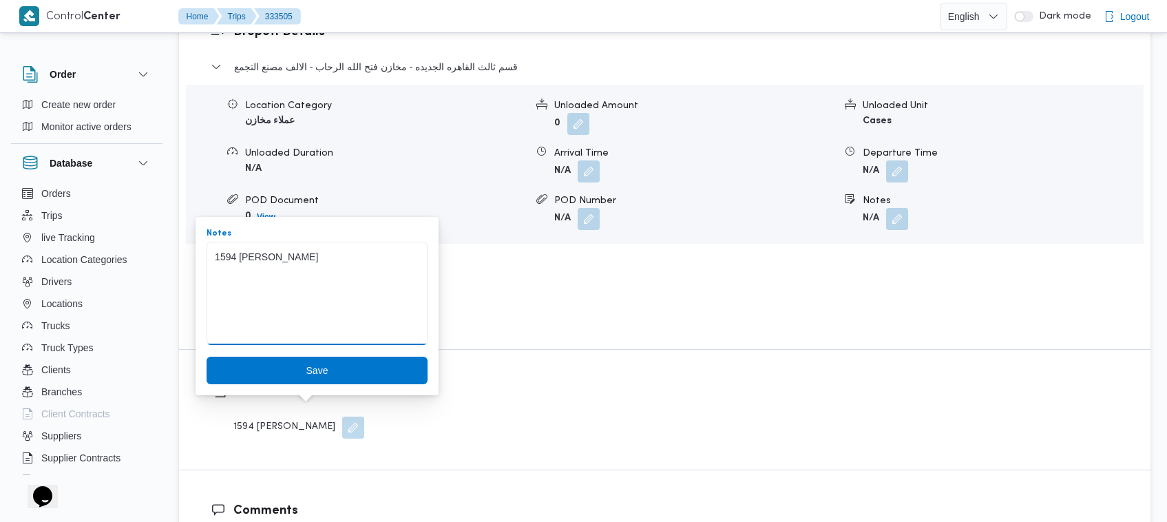
click at [265, 258] on textarea "1594 تامر جلال" at bounding box center [316, 293] width 221 height 103
click at [244, 255] on textarea "1594 تامر جلال" at bounding box center [316, 293] width 221 height 103
click at [267, 246] on textarea "1594 تامر جلال" at bounding box center [316, 293] width 221 height 103
click at [246, 248] on textarea "1594 تامر جلال" at bounding box center [316, 293] width 221 height 103
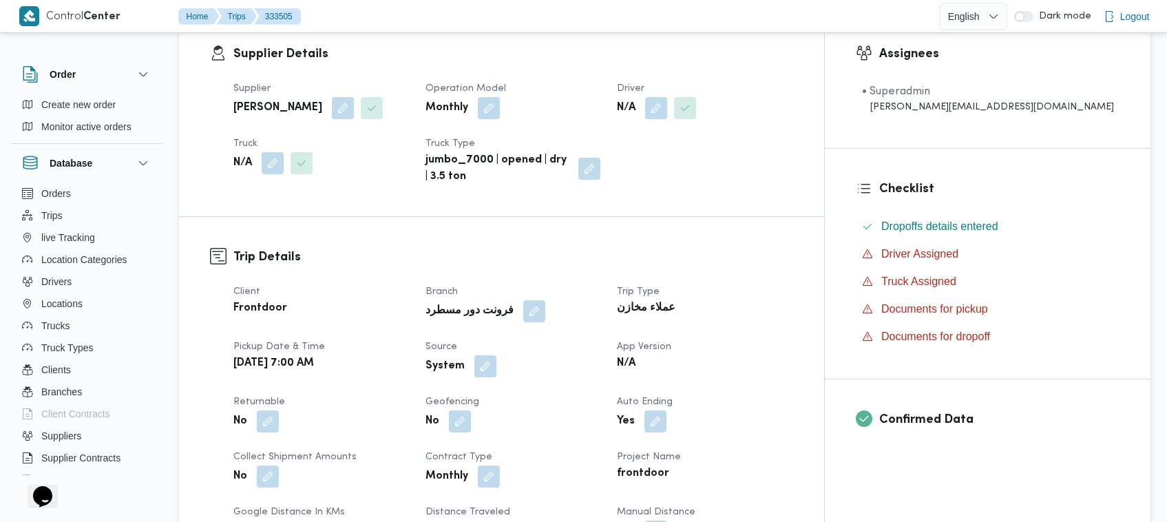
scroll to position [105, 0]
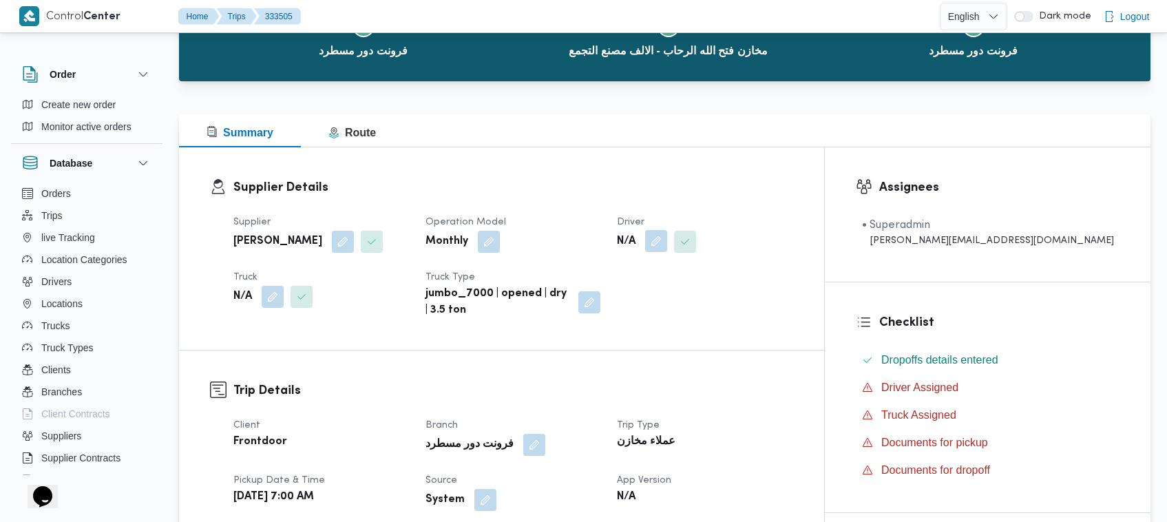
click at [667, 233] on button "button" at bounding box center [656, 241] width 22 height 22
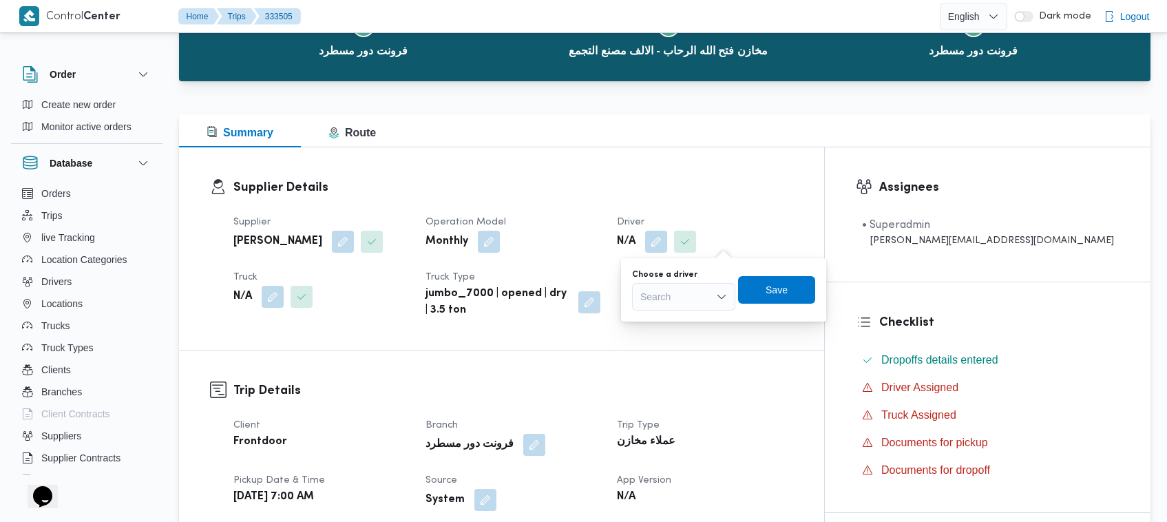
click at [683, 294] on div "Search" at bounding box center [683, 297] width 103 height 28
paste input "تامر جلال"
type input "تامر جلال"
click at [602, 239] on div "Monthly" at bounding box center [513, 241] width 178 height 25
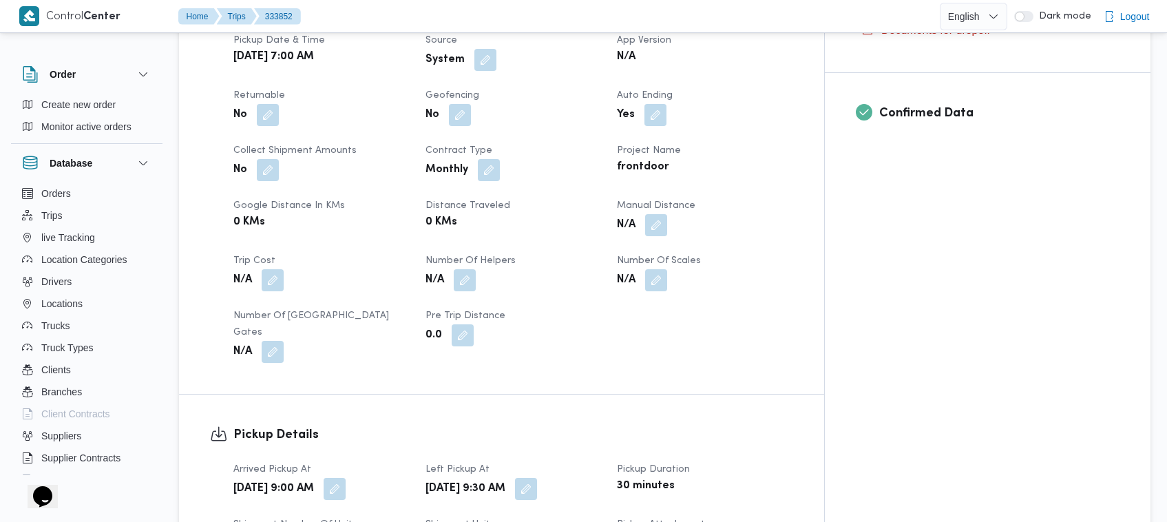
scroll to position [1089, 0]
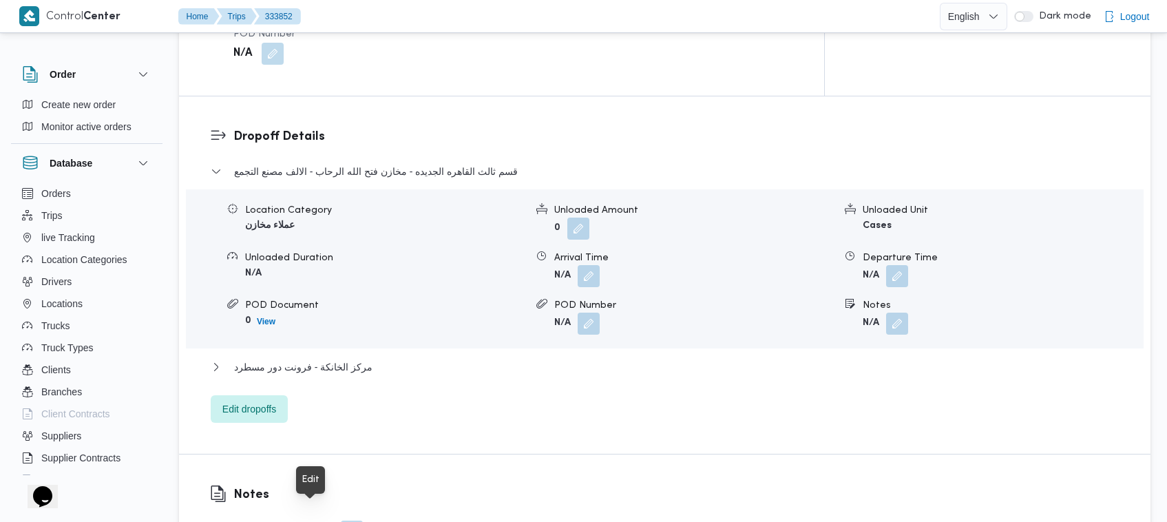
click at [341, 520] on button "button" at bounding box center [352, 531] width 22 height 22
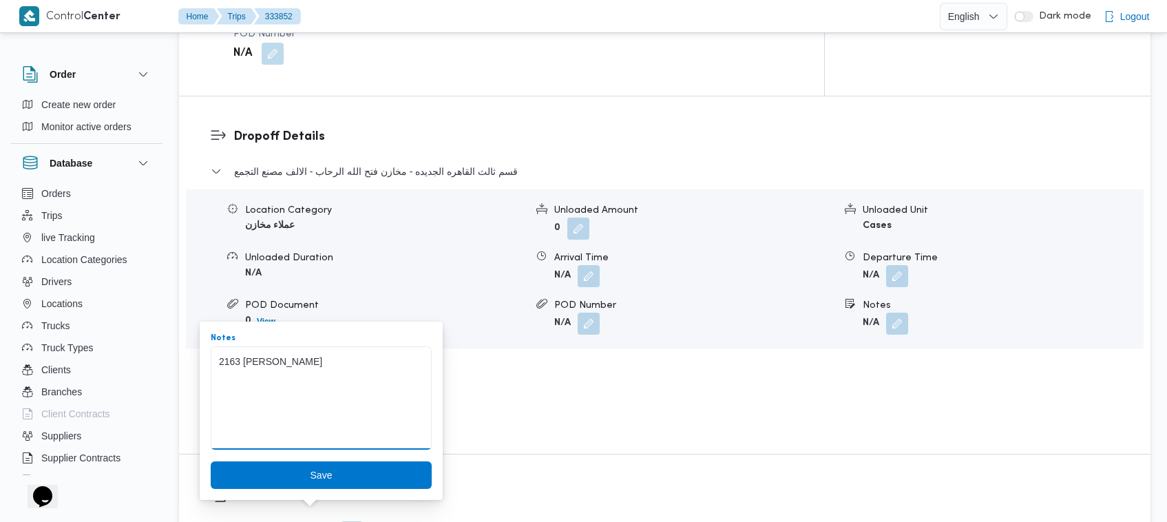
click at [274, 366] on textarea "2163 تامر جمال" at bounding box center [321, 397] width 221 height 103
click at [253, 361] on textarea "2163 تامر جمال" at bounding box center [321, 397] width 221 height 103
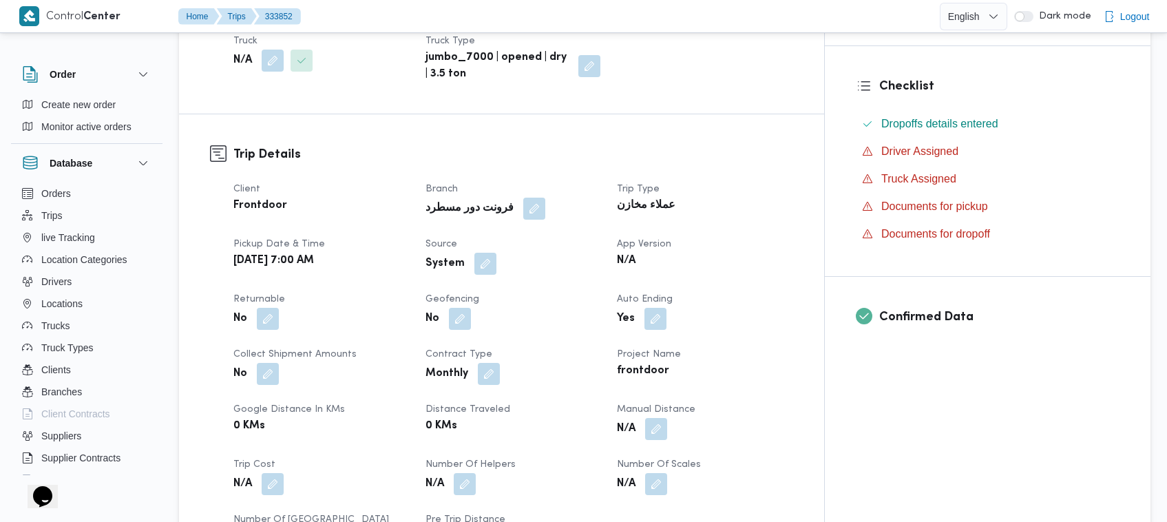
scroll to position [0, 0]
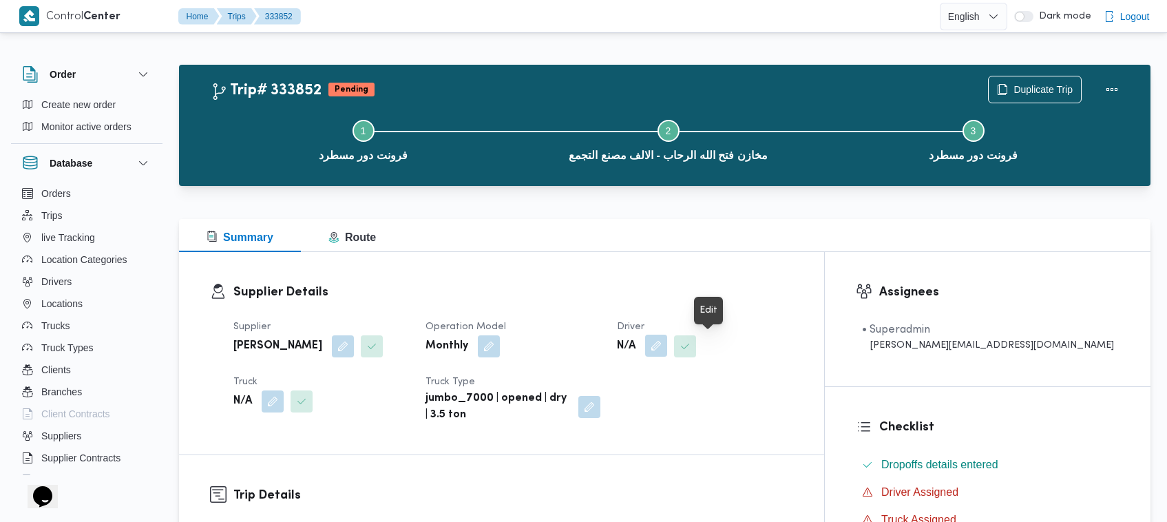
click at [667, 345] on button "button" at bounding box center [656, 345] width 22 height 22
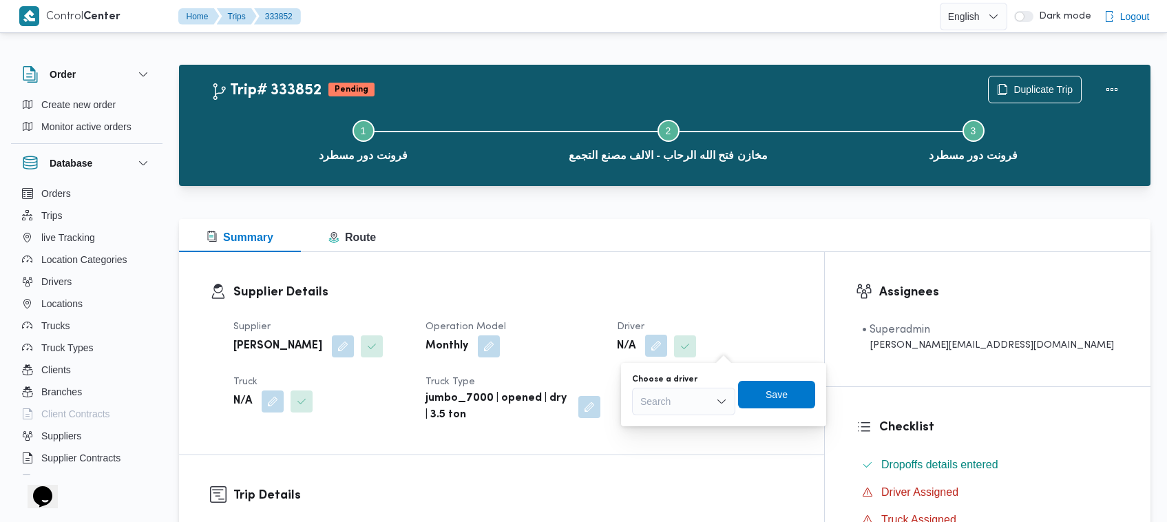
click at [683, 401] on div "Search" at bounding box center [683, 401] width 103 height 28
paste input "تامر جمال"
type input "تامر جمال"
click at [657, 420] on span "تامر جمال كريم محمد" at bounding box center [692, 426] width 70 height 17
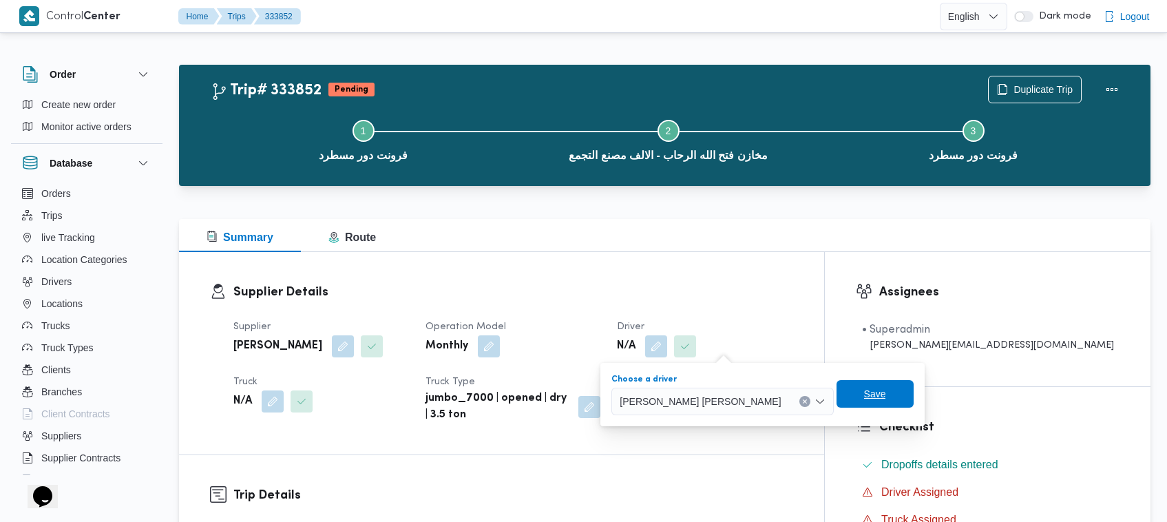
click at [864, 392] on span "Save" at bounding box center [875, 393] width 22 height 17
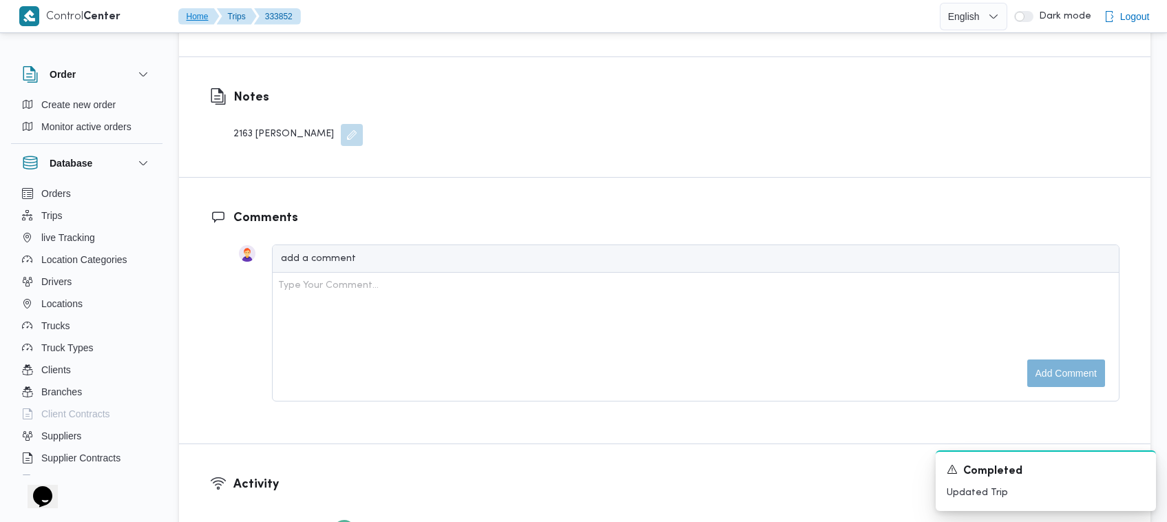
scroll to position [1445, 0]
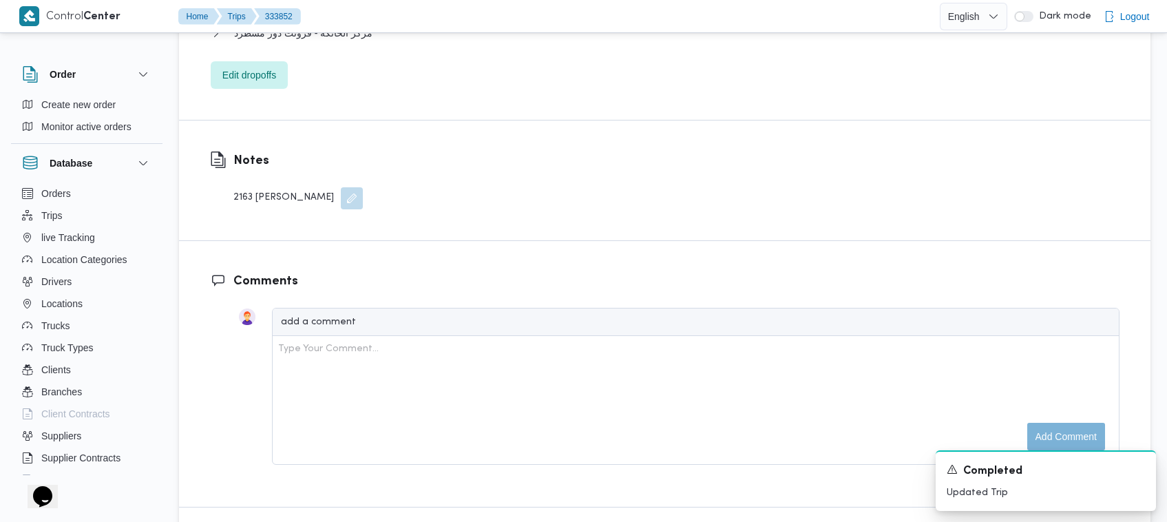
click at [245, 187] on div "2163 تامر جمال" at bounding box center [297, 198] width 129 height 22
copy div "2163"
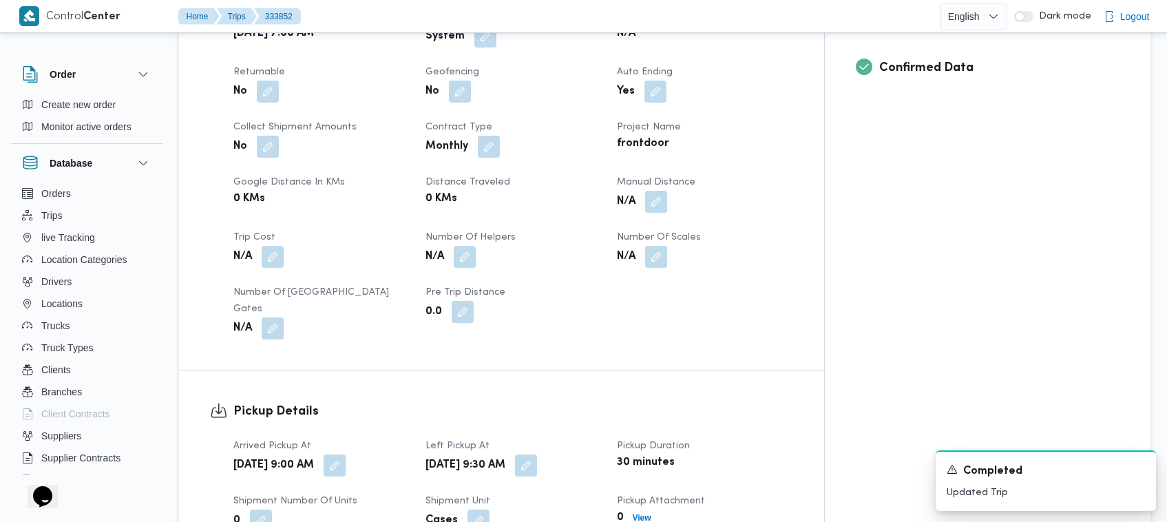
scroll to position [355, 0]
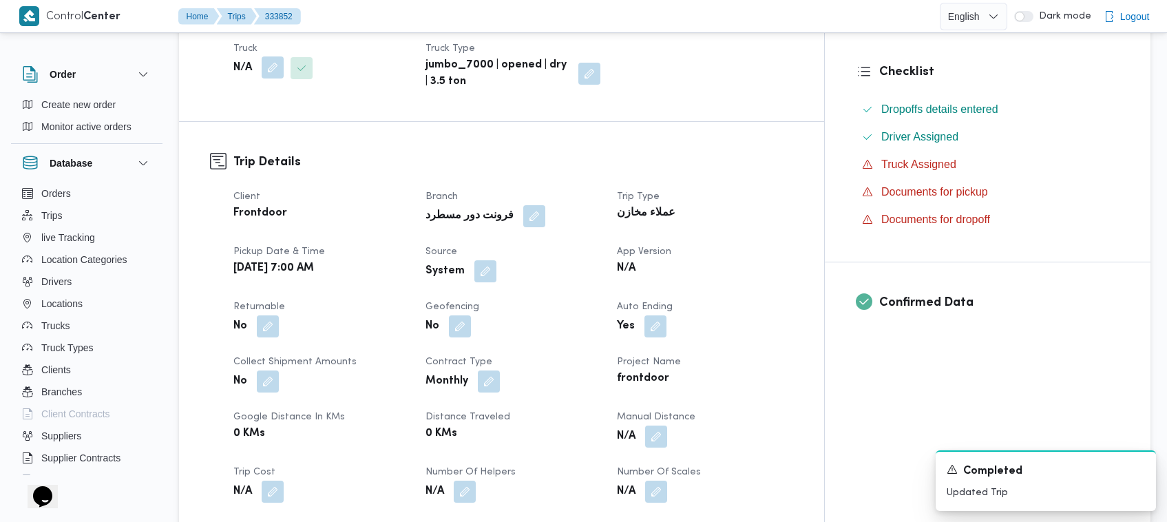
click at [275, 56] on button "button" at bounding box center [273, 67] width 22 height 22
click at [251, 128] on div "Trip Details Client Frontdoor Branch فرونت دور مسطرد Trip Type عملاء مخازن Pick…" at bounding box center [501, 363] width 645 height 483
click at [241, 122] on div "Trip Details Client Frontdoor Branch فرونت دور مسطرد Trip Type عملاء مخازن Pick…" at bounding box center [501, 363] width 645 height 483
click at [273, 56] on button "button" at bounding box center [273, 67] width 22 height 22
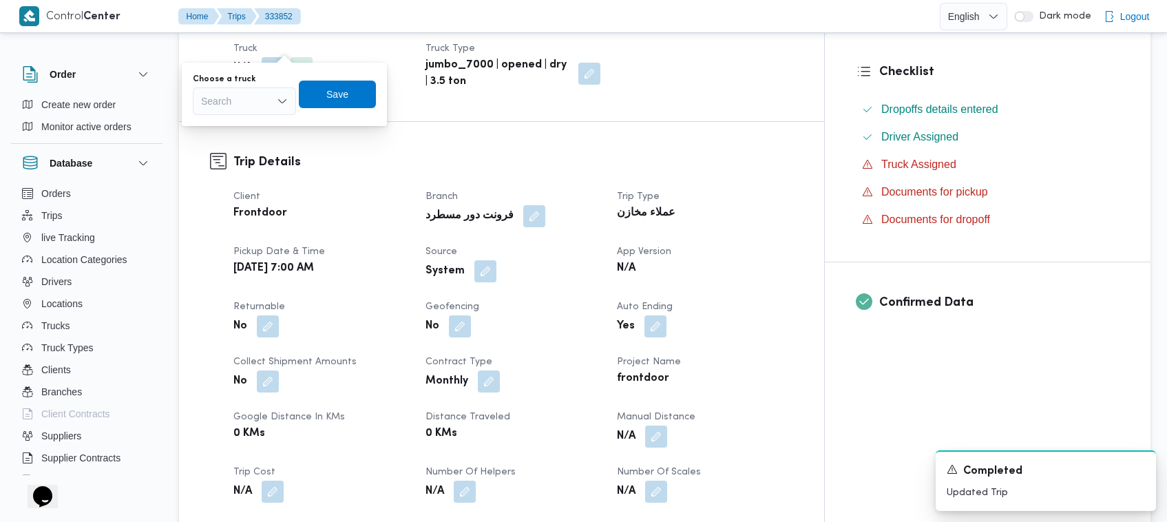
click at [269, 91] on div "Search" at bounding box center [244, 101] width 103 height 28
paste input "2163"
type input "2163"
click at [228, 125] on mark "2163" at bounding box center [227, 125] width 21 height 11
click at [352, 100] on span "Save" at bounding box center [349, 93] width 22 height 17
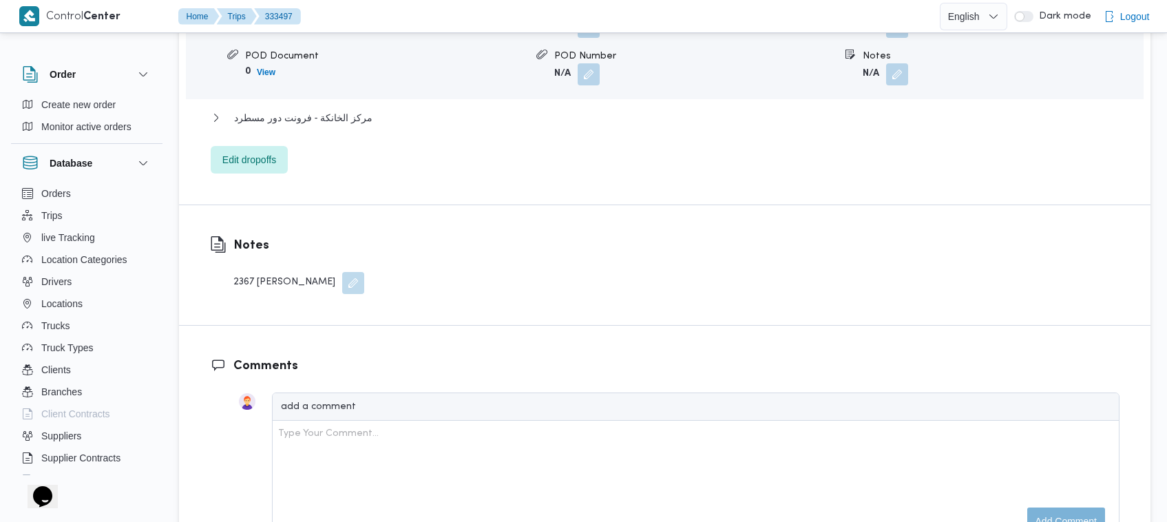
scroll to position [1356, 0]
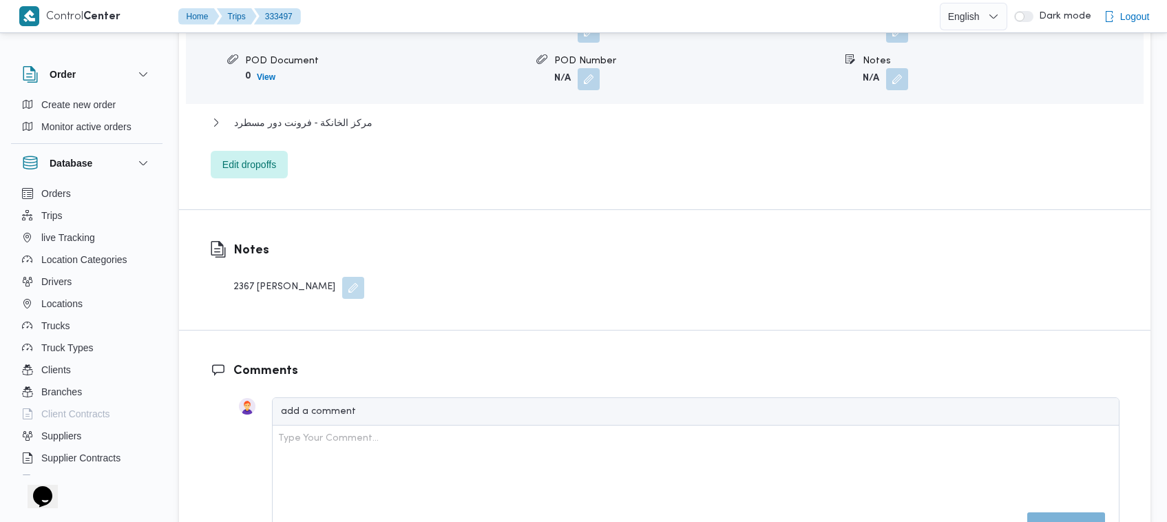
click at [249, 277] on div "2367 [PERSON_NAME]" at bounding box center [298, 288] width 131 height 22
copy div "2367"
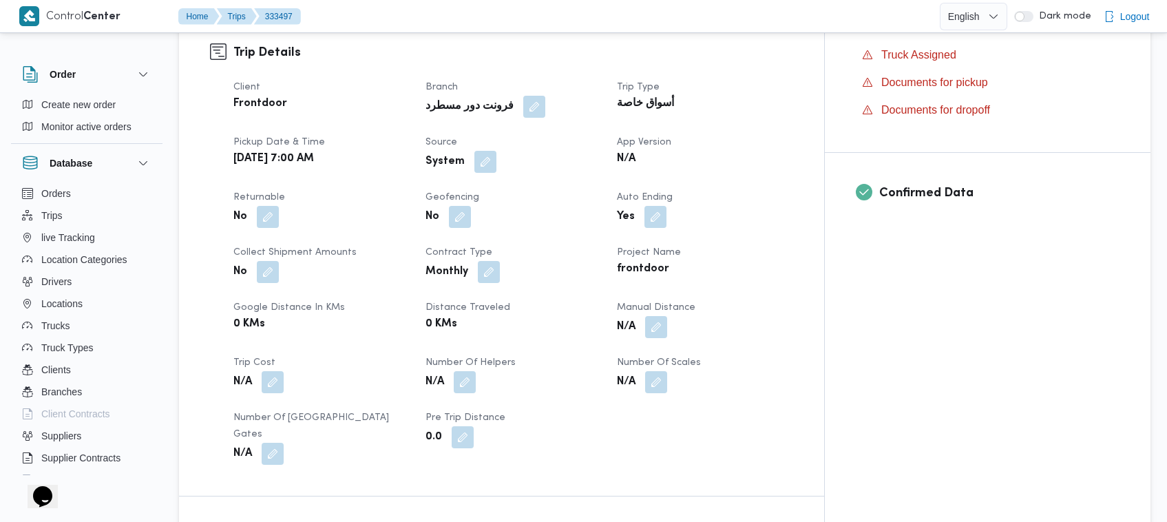
scroll to position [266, 0]
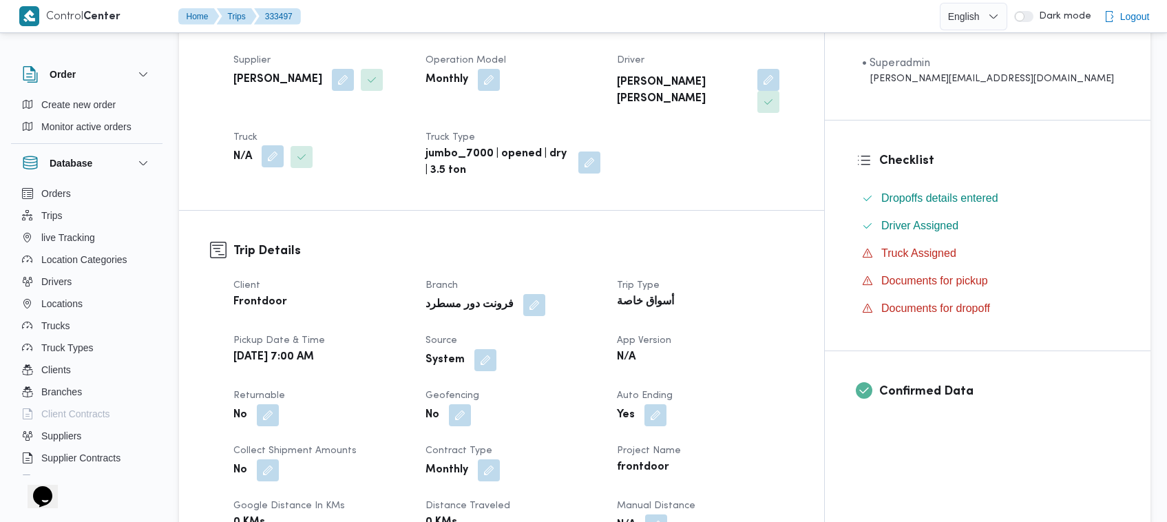
click at [268, 145] on button "button" at bounding box center [273, 156] width 22 height 22
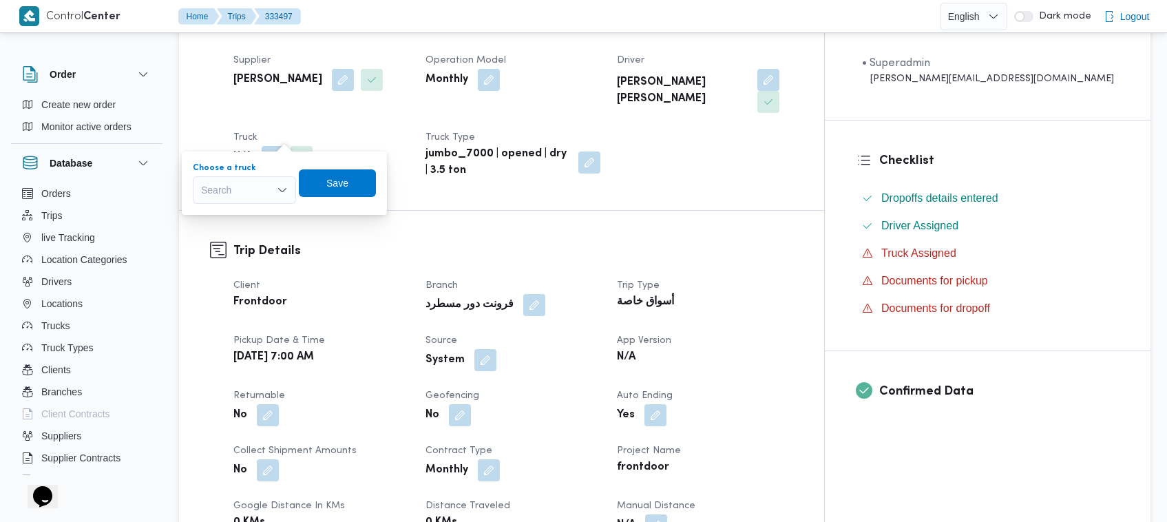
click at [269, 182] on div "Search" at bounding box center [244, 190] width 103 height 28
paste input "2367"
type input "2367"
click at [251, 215] on span "ميف 2367 | null" at bounding box center [252, 214] width 70 height 17
click at [341, 186] on span "Save" at bounding box center [348, 182] width 22 height 17
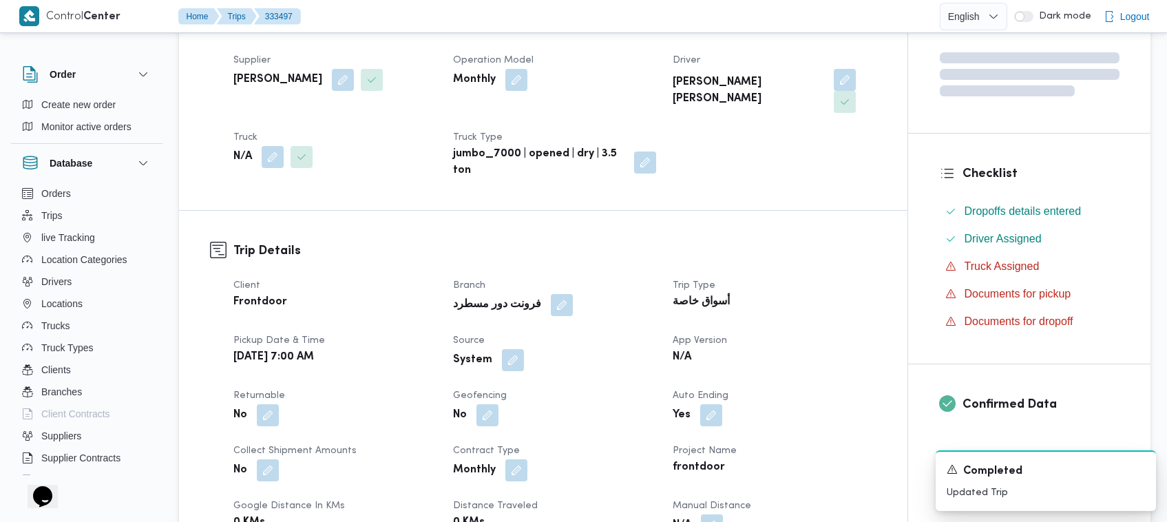
click at [352, 145] on div "N/A" at bounding box center [335, 157] width 206 height 25
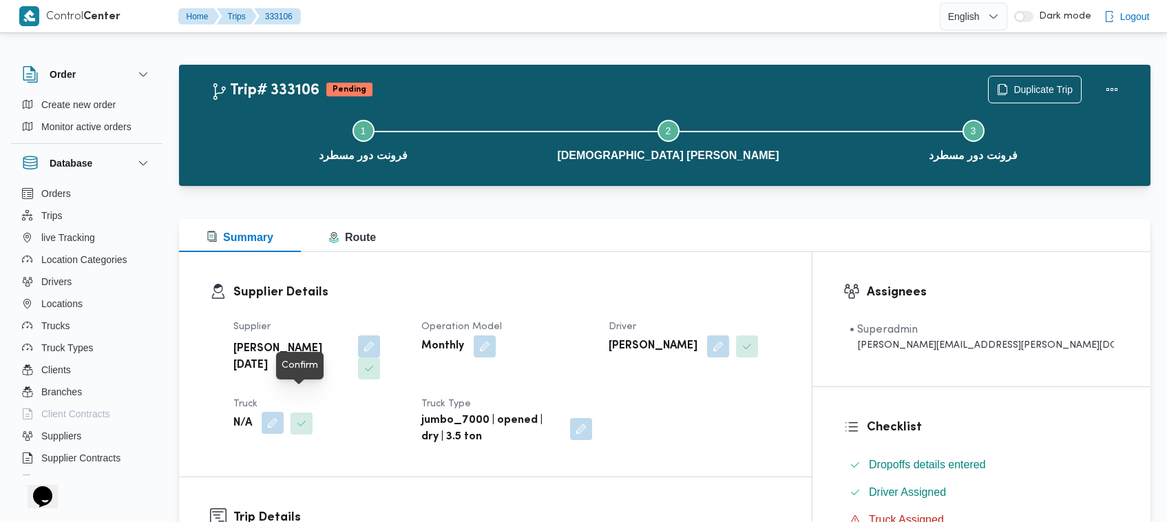
click at [283, 412] on div at bounding box center [284, 423] width 58 height 22
click at [277, 412] on button "button" at bounding box center [273, 423] width 22 height 22
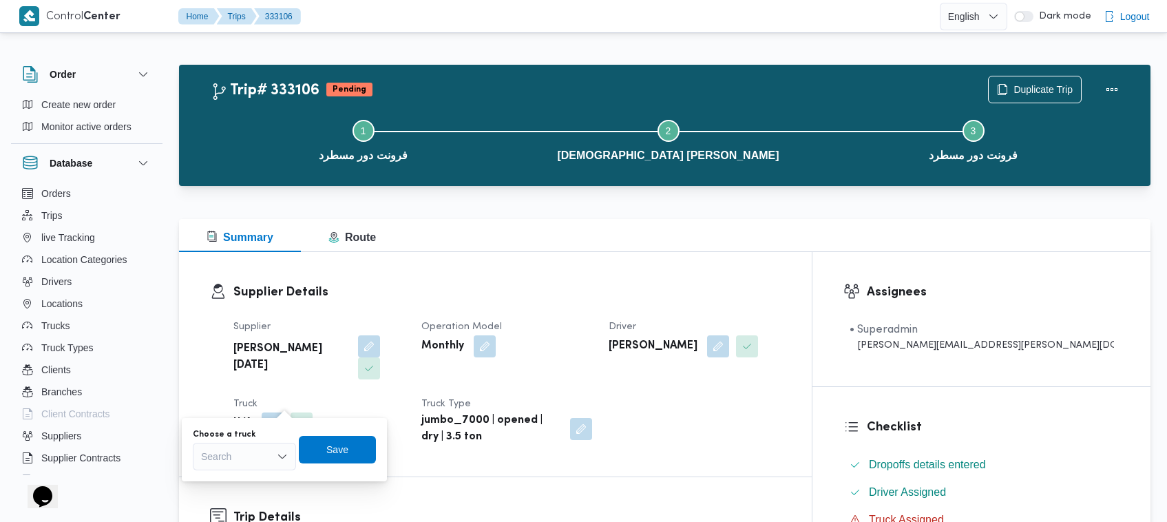
click at [274, 445] on div "Search" at bounding box center [244, 457] width 103 height 28
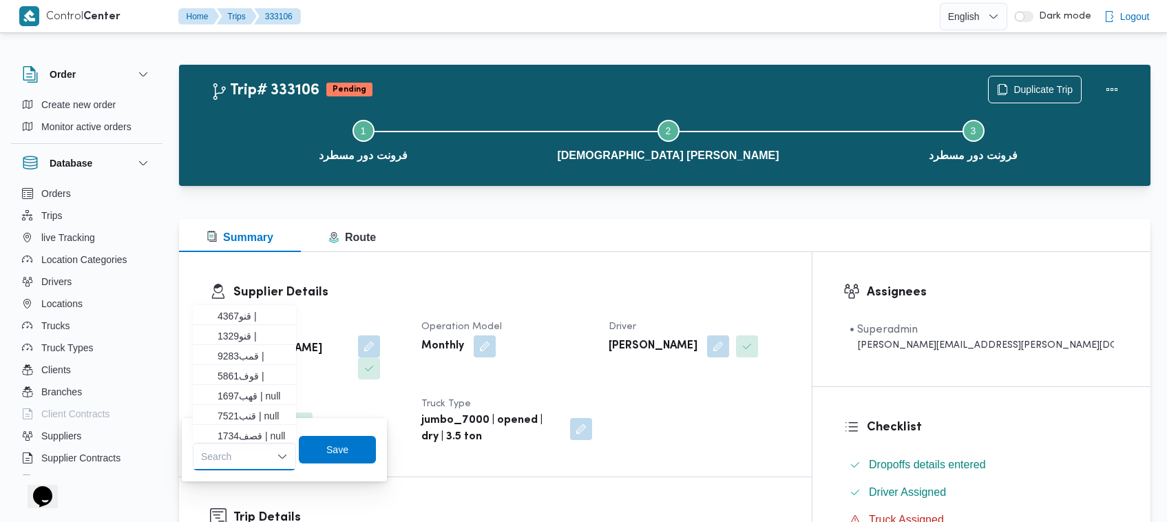
click at [275, 458] on div "Search Combo box. Selected. Combo box input. Search. Type some text or, to disp…" at bounding box center [244, 457] width 103 height 28
click at [266, 434] on span "قصف1734 | null" at bounding box center [252, 435] width 70 height 17
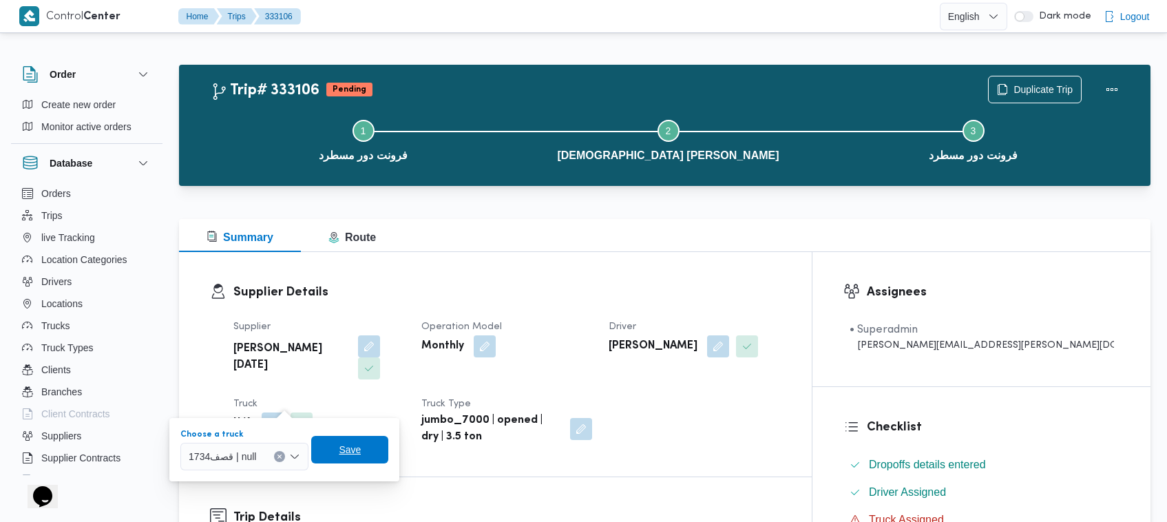
click at [339, 454] on span "Save" at bounding box center [350, 449] width 22 height 17
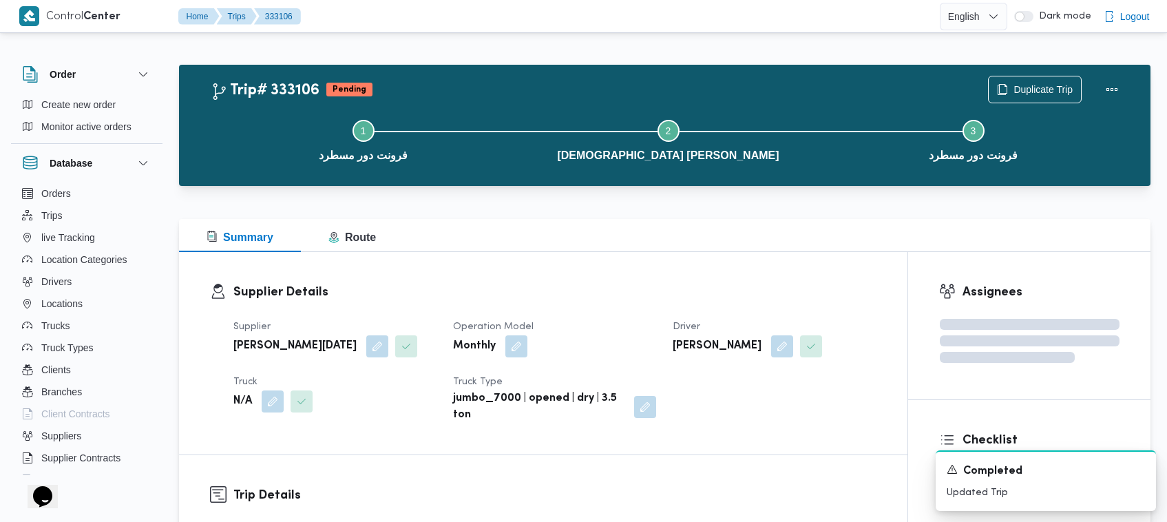
click at [379, 420] on div "Truck N/A" at bounding box center [334, 399] width 203 height 50
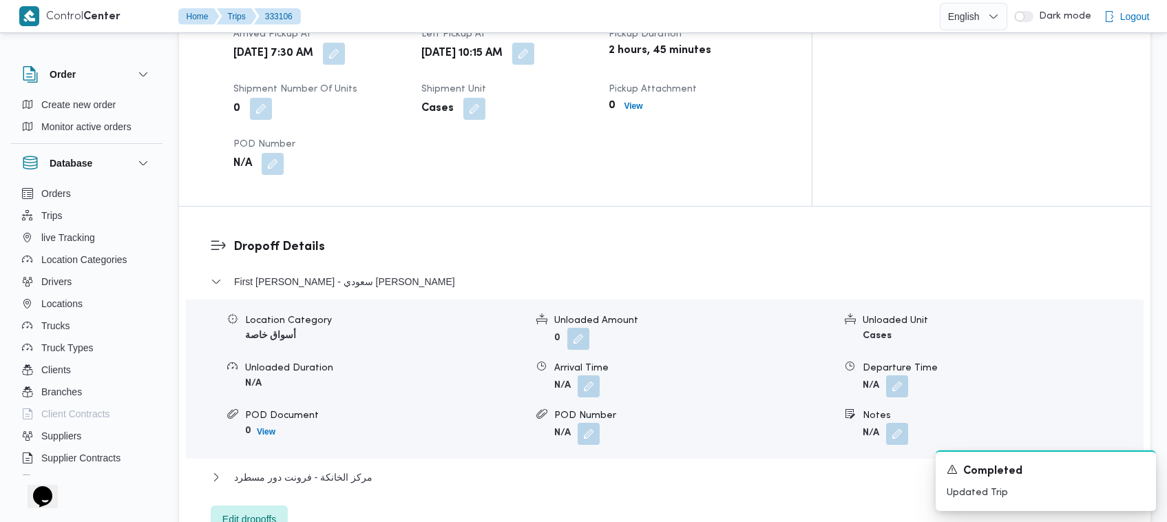
scroll to position [1546, 0]
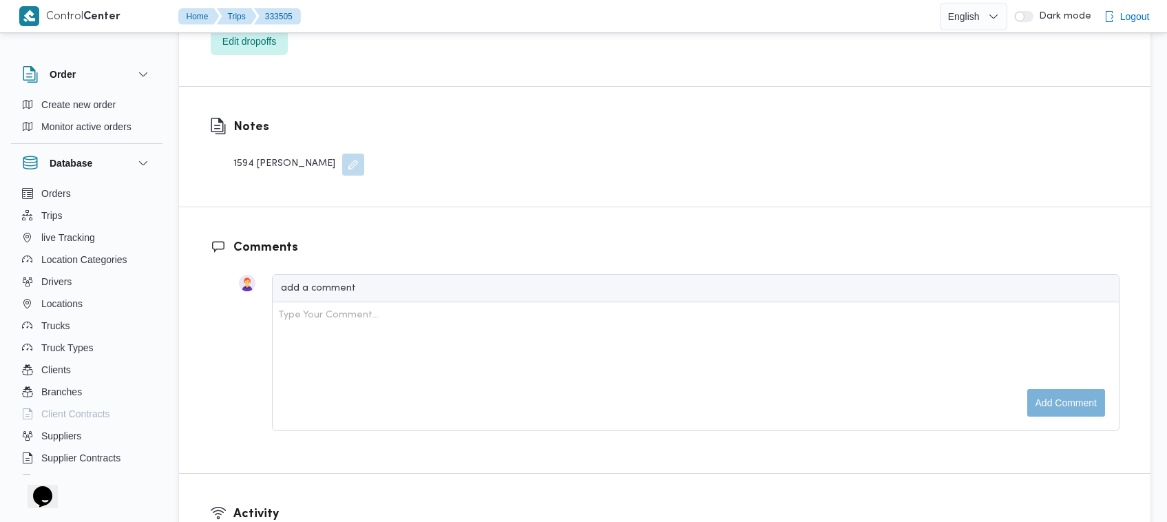
scroll to position [1435, 0]
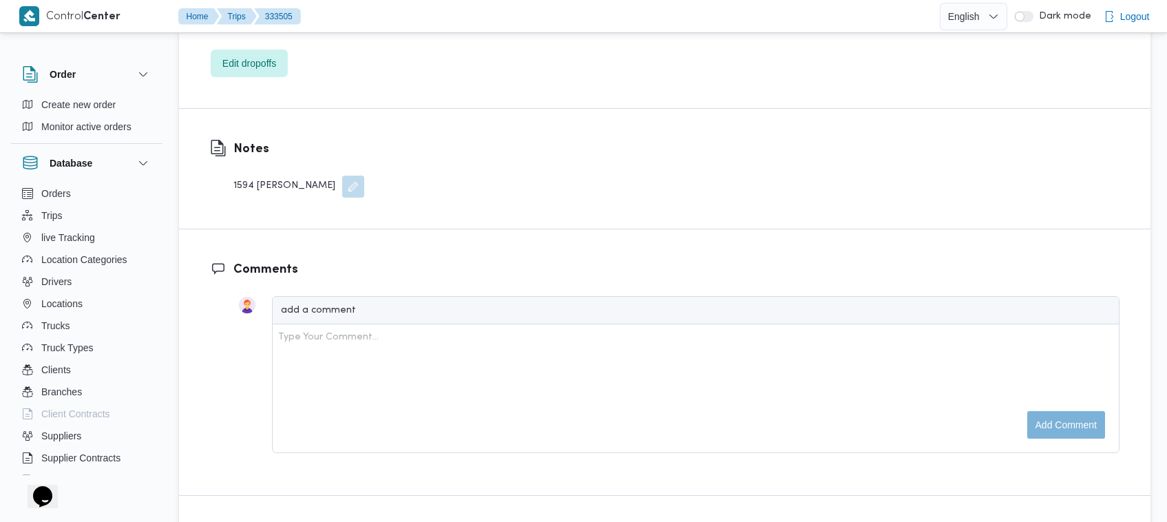
click at [248, 175] on div "1594 [PERSON_NAME]" at bounding box center [298, 186] width 131 height 22
click at [250, 175] on div "1594 [PERSON_NAME]" at bounding box center [298, 186] width 131 height 22
copy div "1594"
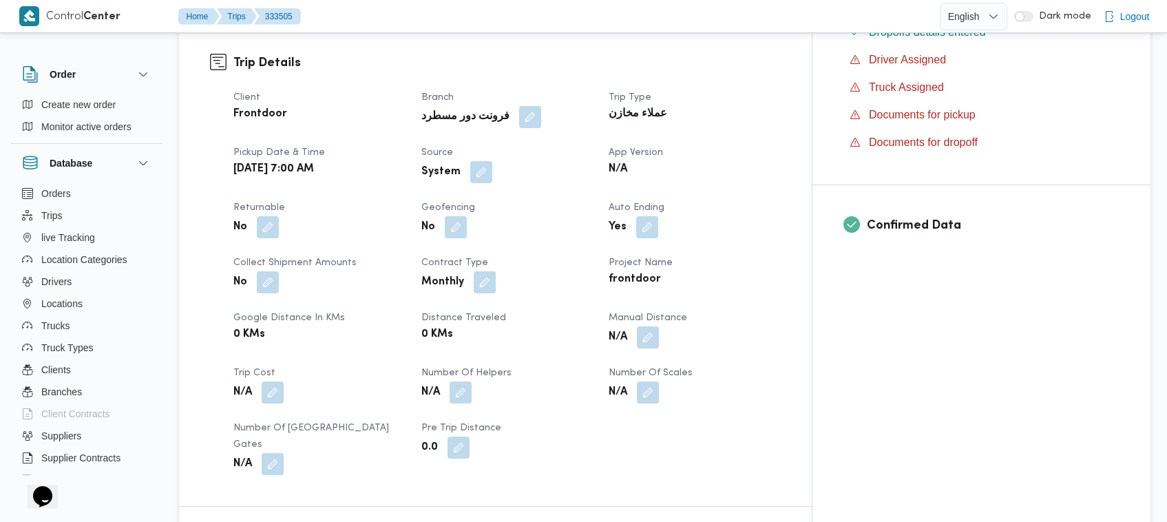
scroll to position [0, 0]
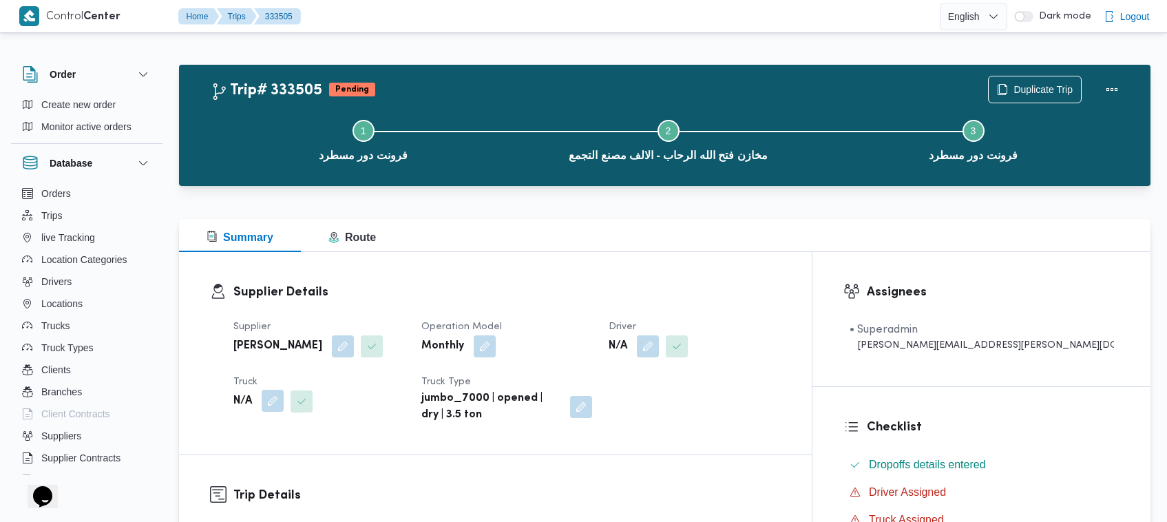
click at [276, 400] on button "button" at bounding box center [273, 401] width 22 height 22
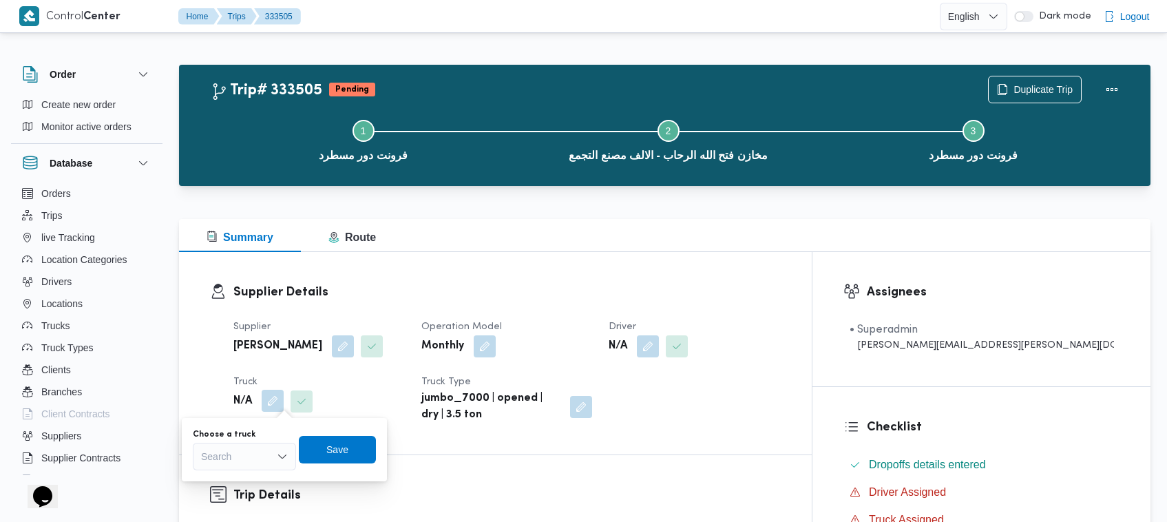
click at [246, 456] on div "Search" at bounding box center [244, 457] width 103 height 28
paste input "1594"
type input "1594"
click at [406, 397] on div "N/A" at bounding box center [319, 401] width 174 height 25
